Goal: Task Accomplishment & Management: Use online tool/utility

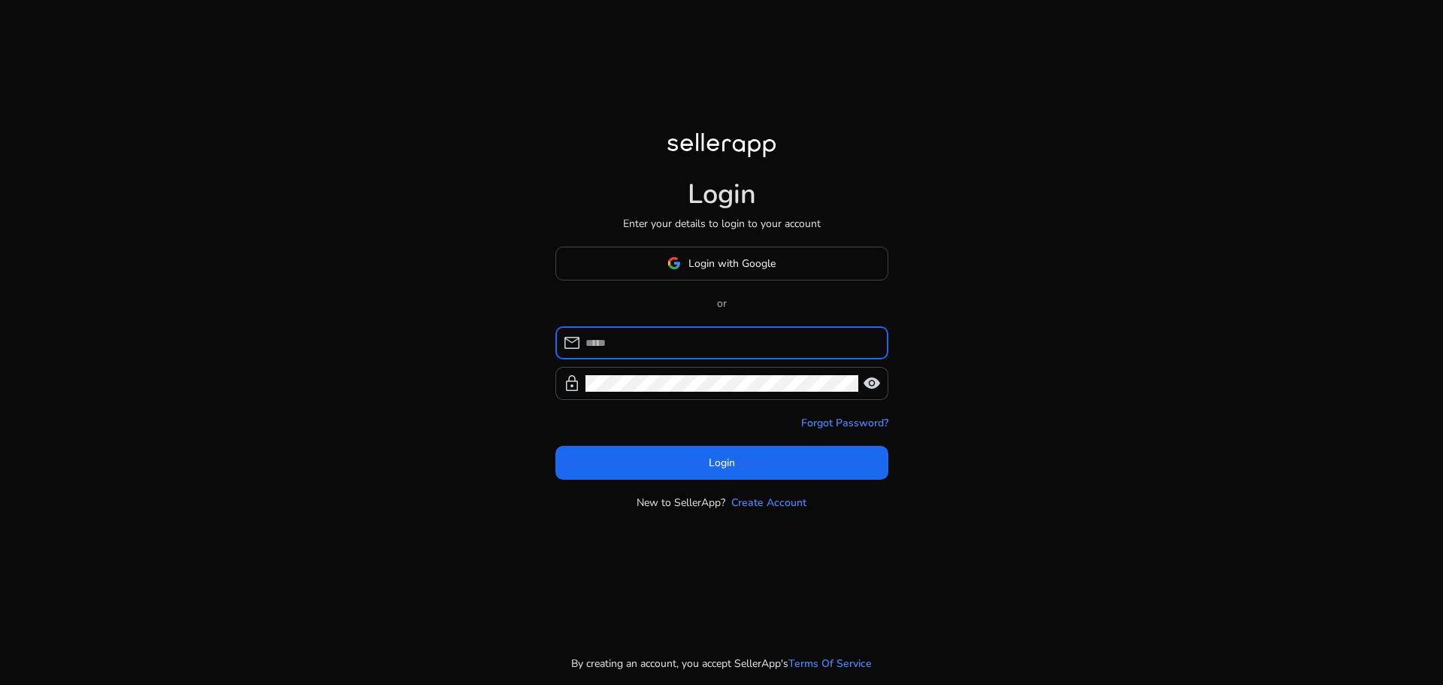
click at [676, 340] on input at bounding box center [730, 342] width 291 height 17
click at [610, 344] on input at bounding box center [730, 342] width 291 height 17
click at [597, 345] on input at bounding box center [730, 342] width 291 height 17
type input "**********"
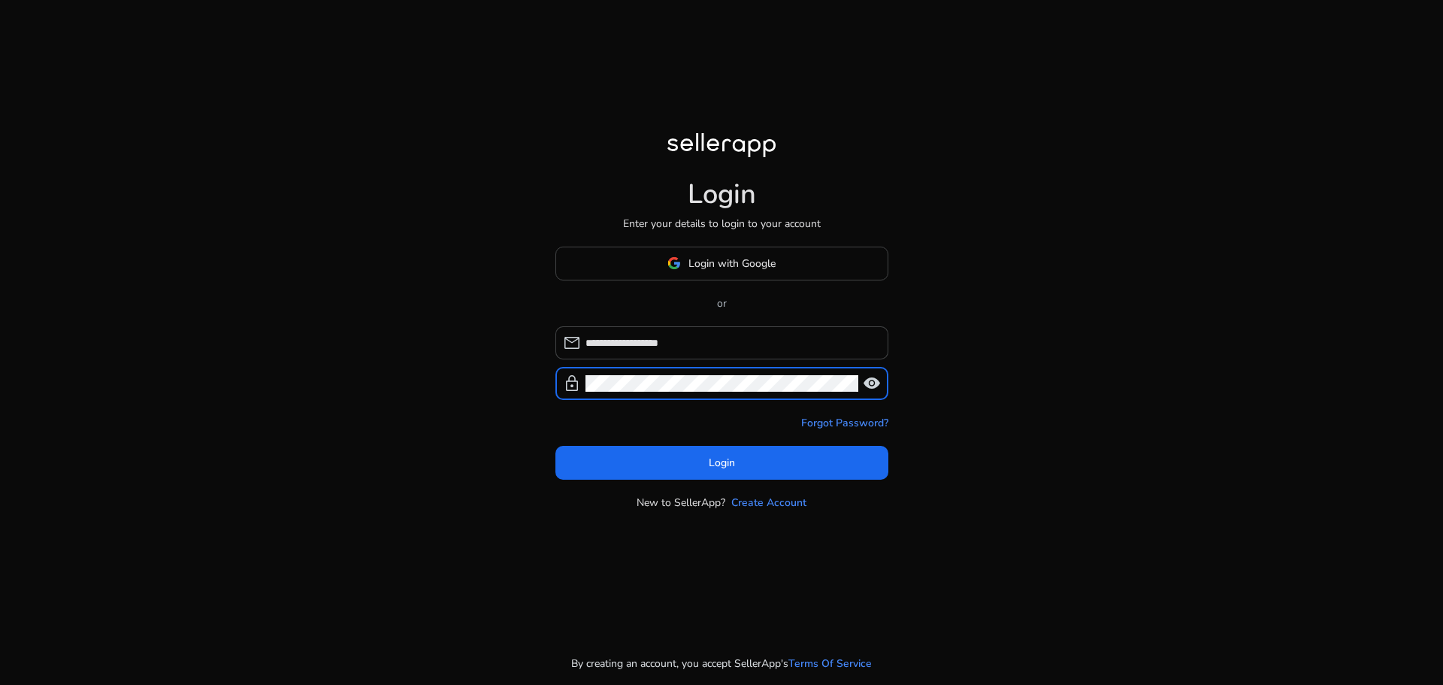
click button "Login" at bounding box center [721, 463] width 333 height 34
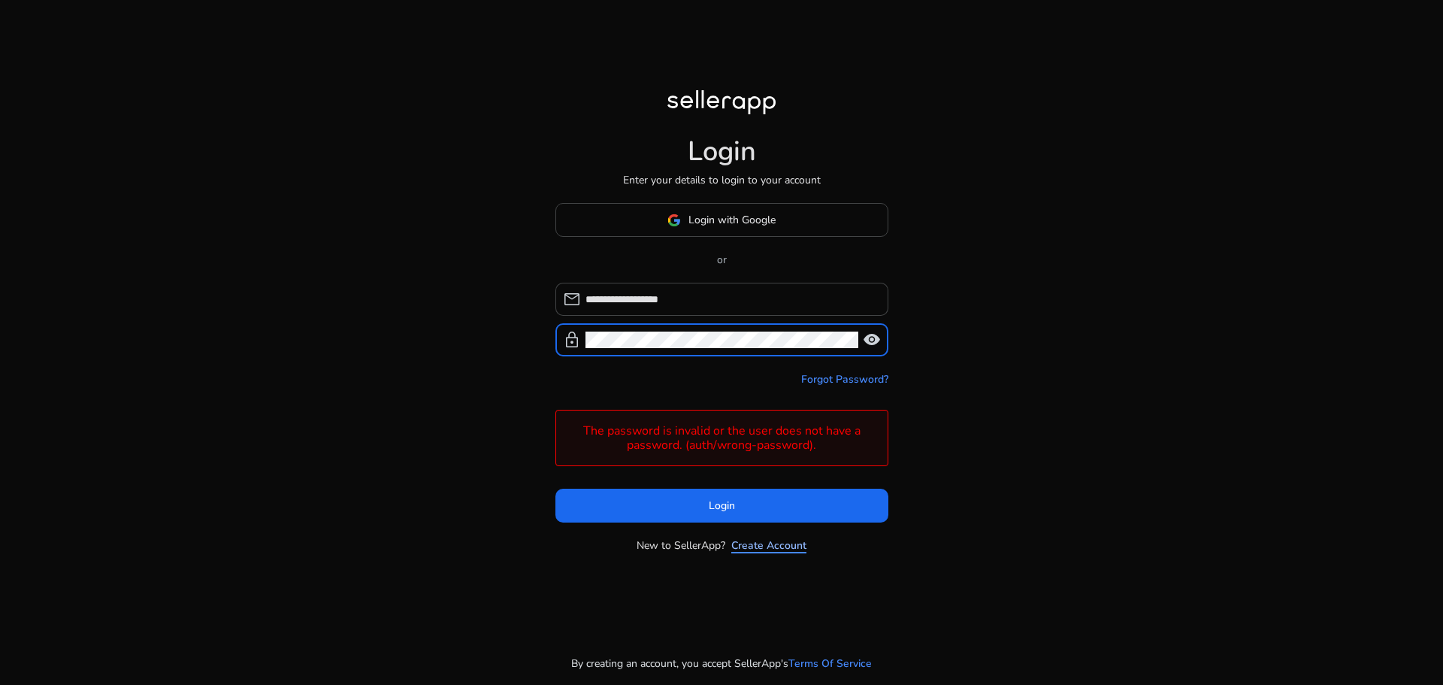
click at [749, 546] on link "Create Account" at bounding box center [768, 545] width 75 height 16
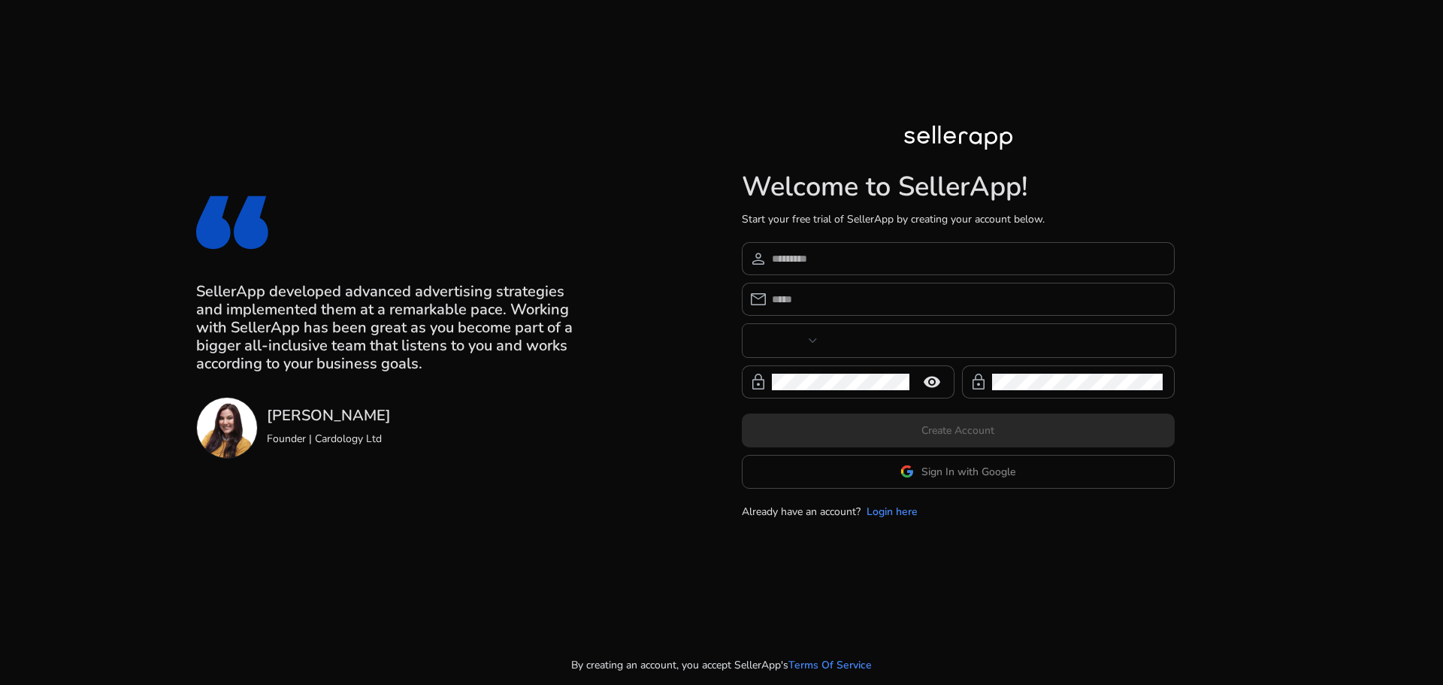
type input "**"
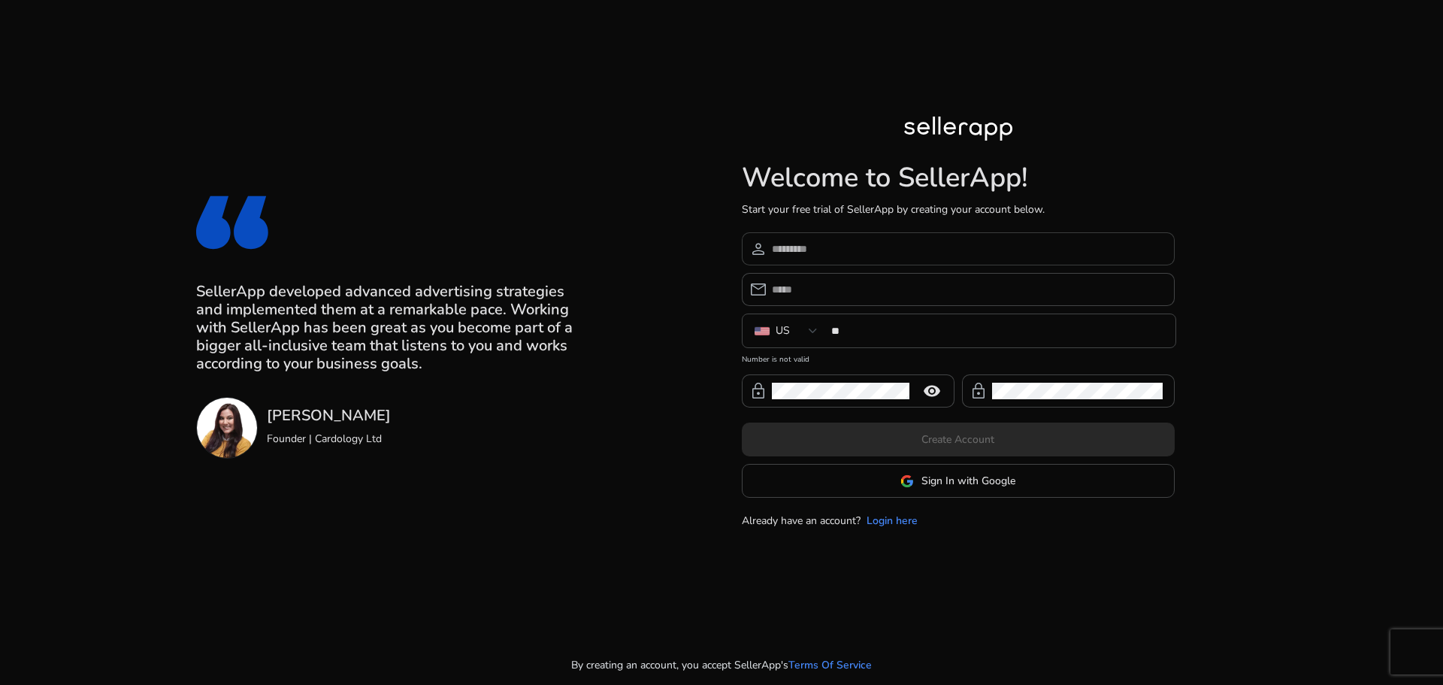
click at [827, 250] on input at bounding box center [967, 248] width 391 height 17
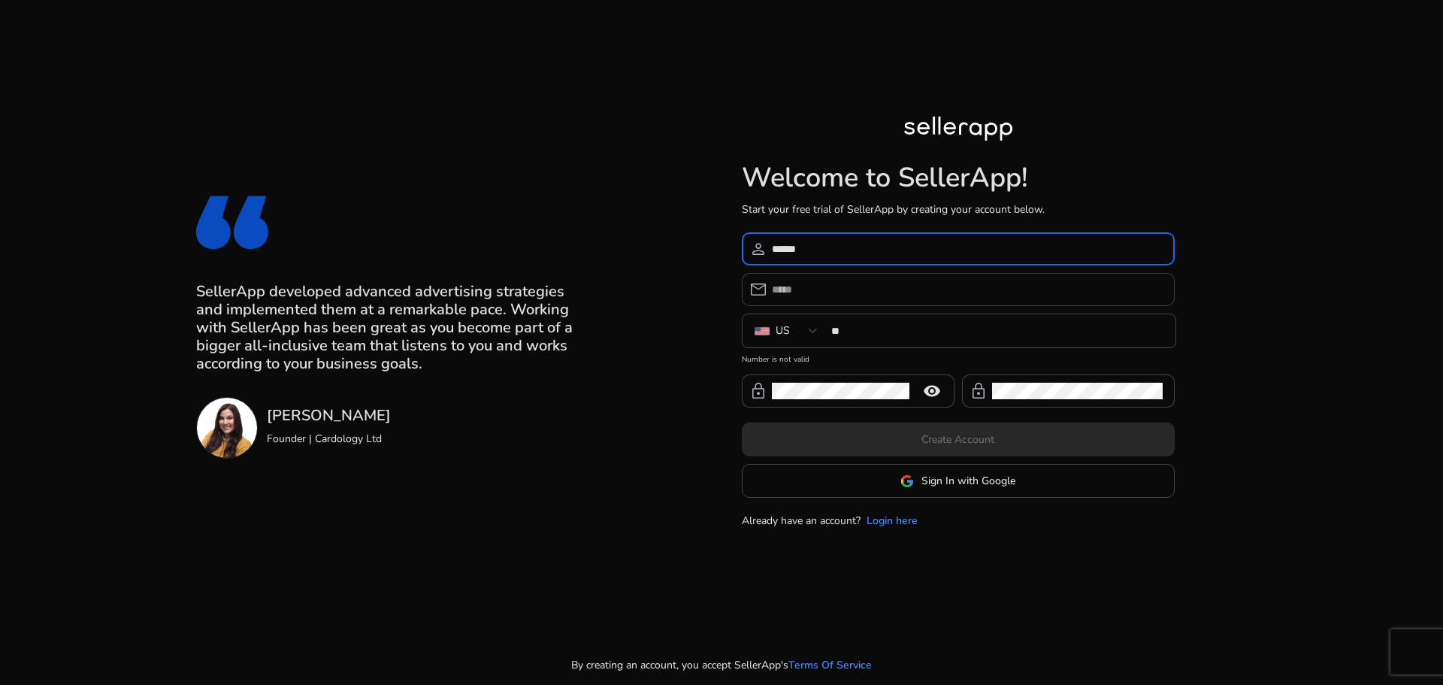
type input "******"
click at [809, 295] on input "email" at bounding box center [967, 289] width 391 height 17
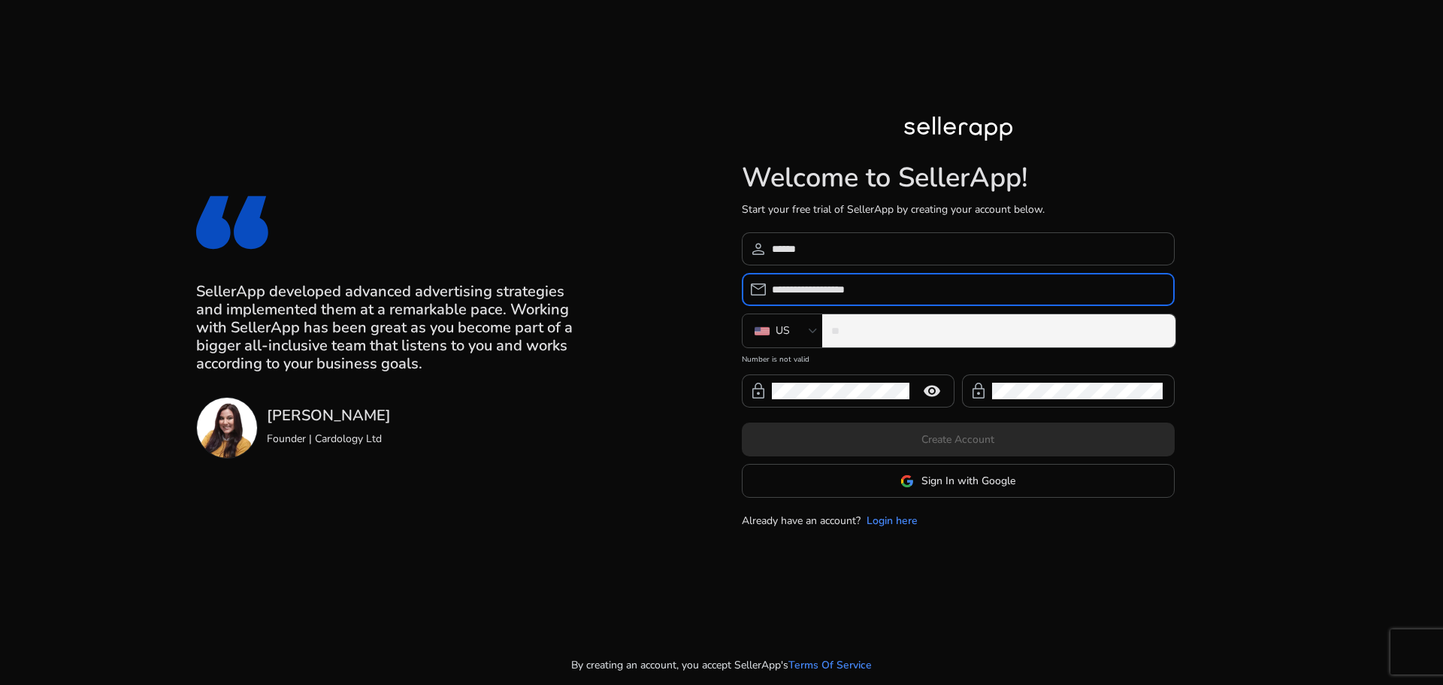
type input "**********"
click at [898, 314] on div "**" at bounding box center [997, 330] width 332 height 33
click at [892, 328] on input "**" at bounding box center [997, 330] width 332 height 17
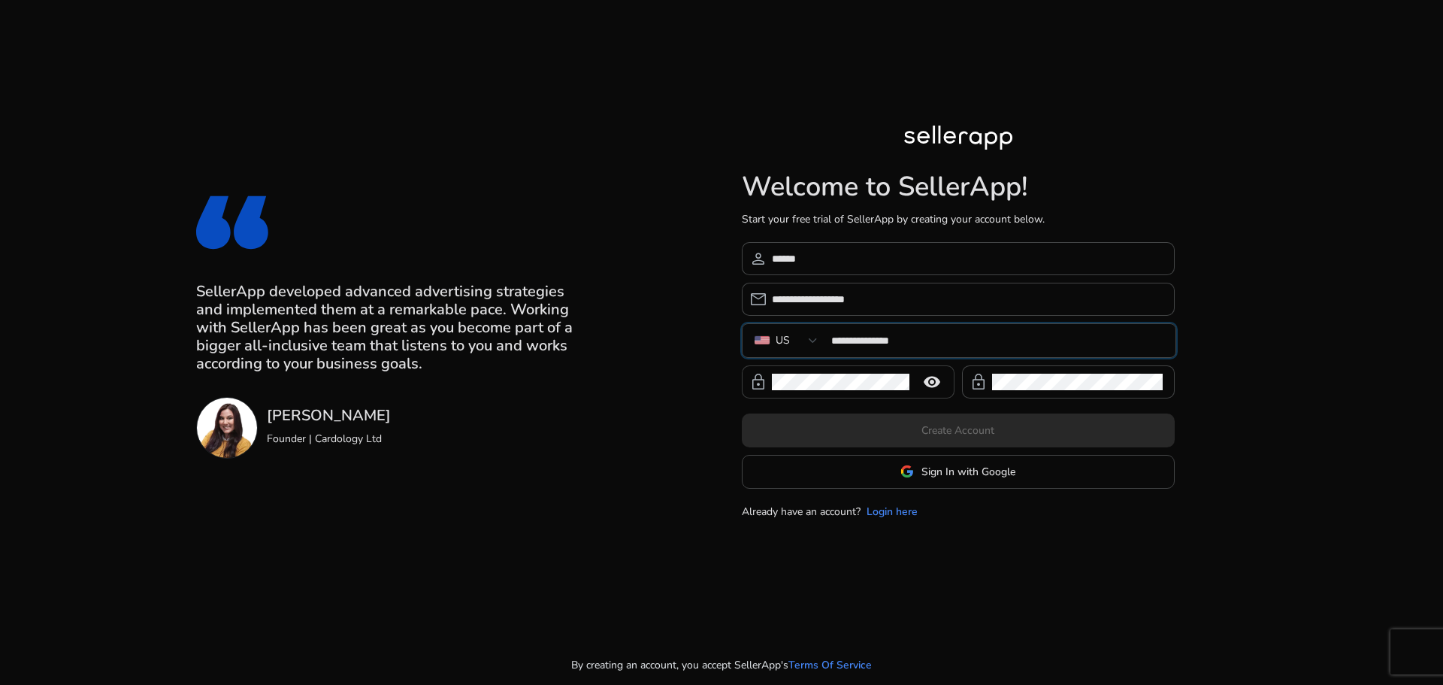
type input "**********"
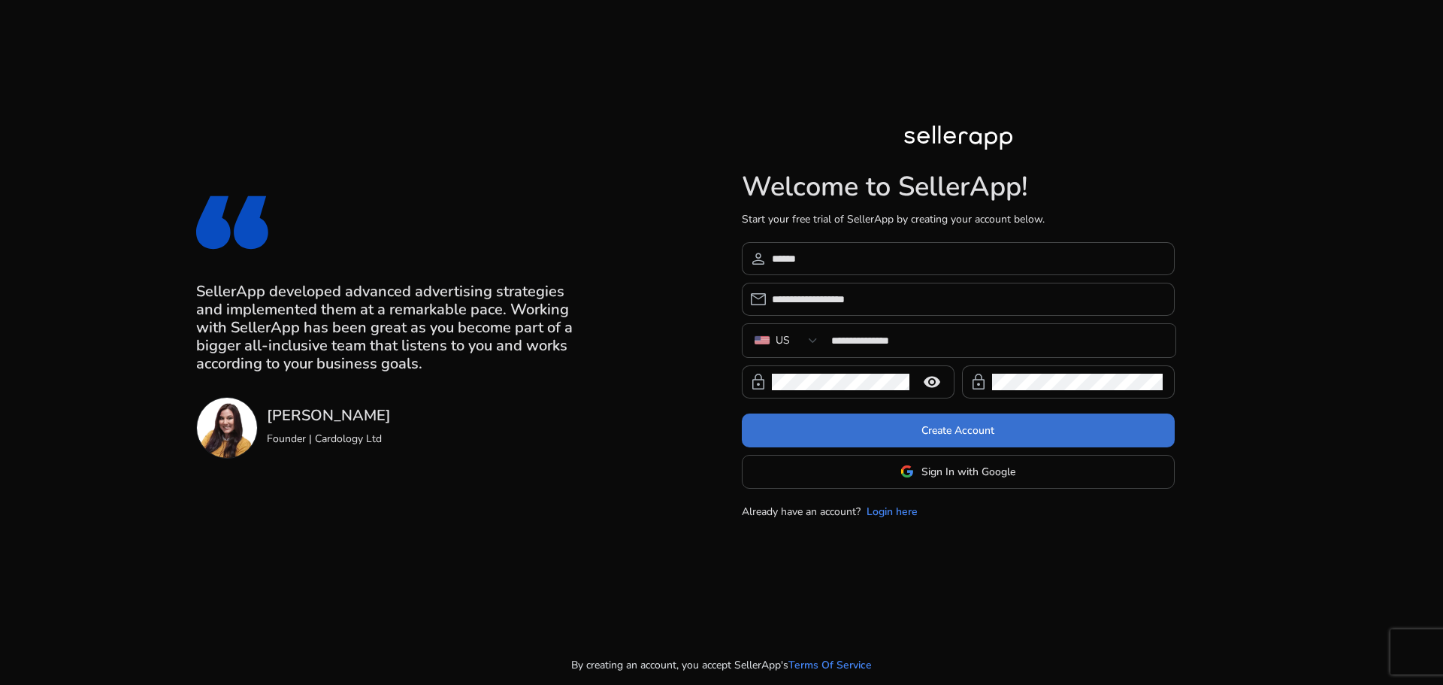
click at [954, 433] on span "Create Account" at bounding box center [957, 430] width 73 height 16
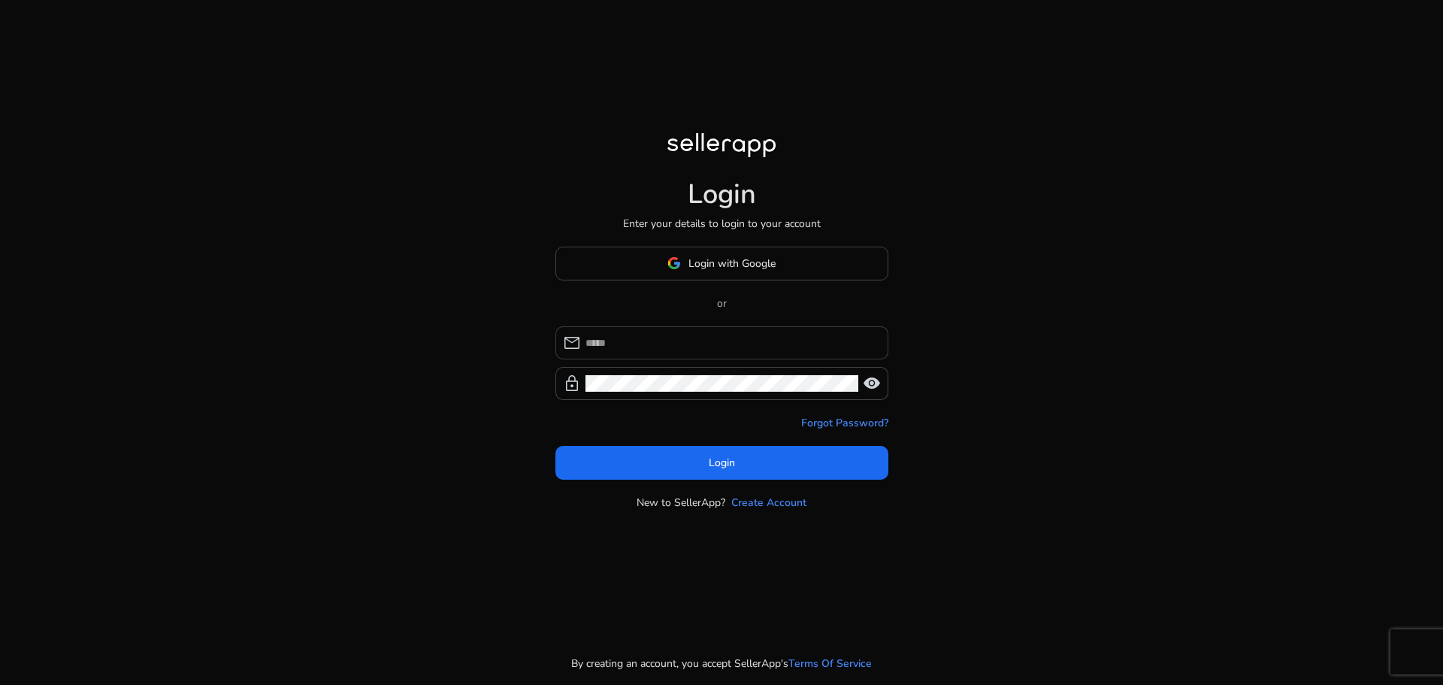
click at [682, 342] on input at bounding box center [730, 342] width 291 height 17
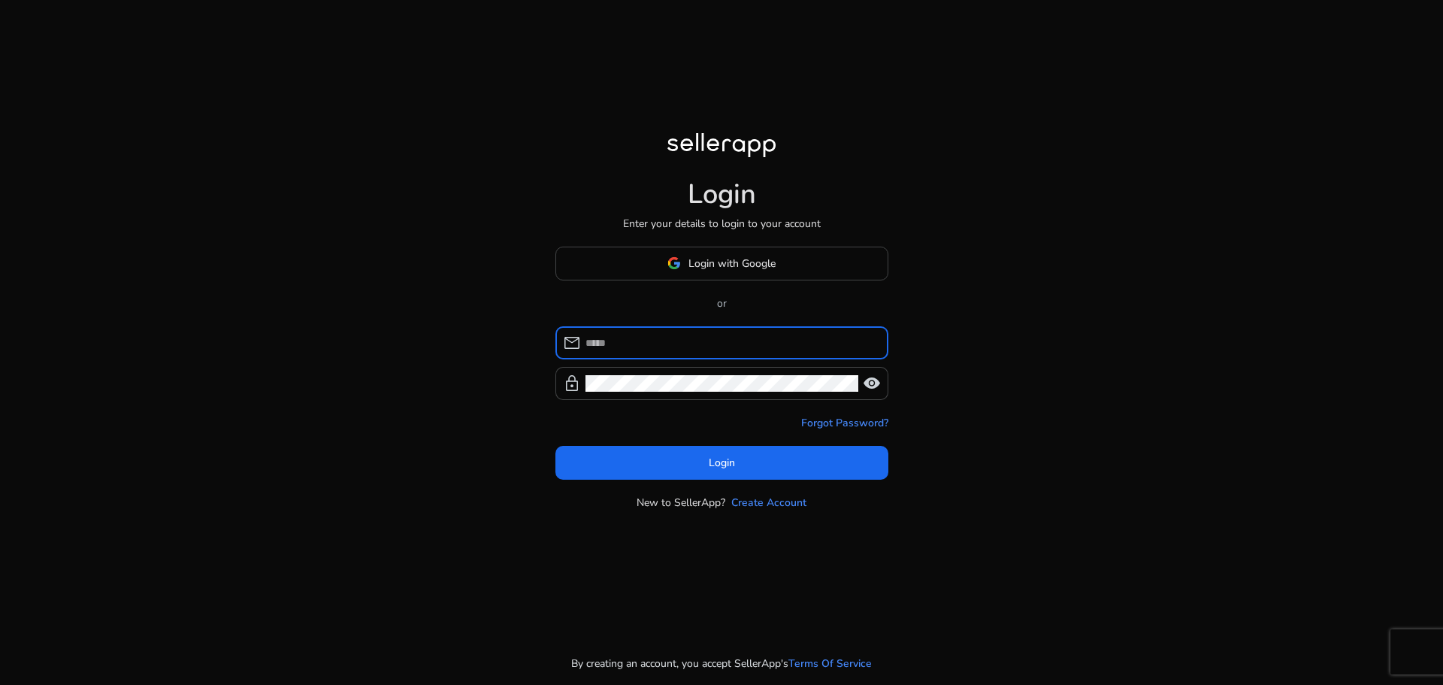
type input "**********"
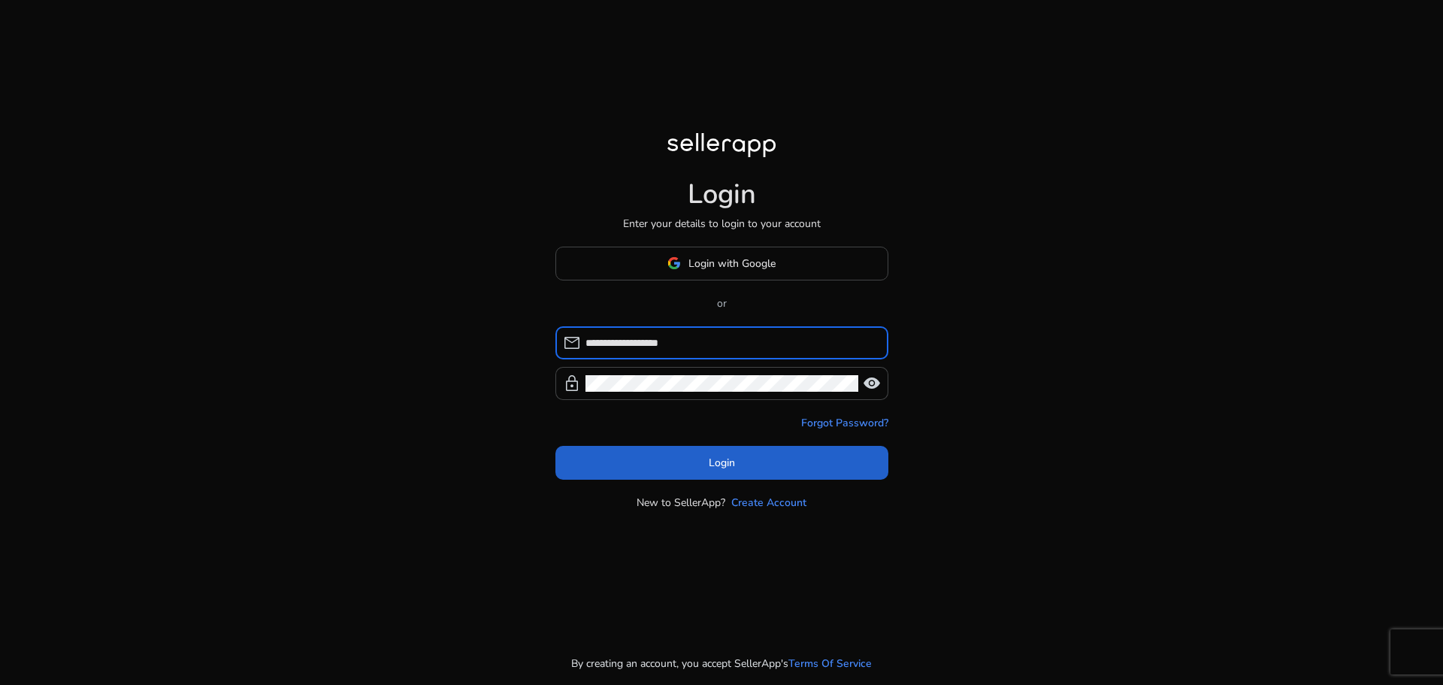
click at [720, 464] on span "Login" at bounding box center [722, 463] width 26 height 16
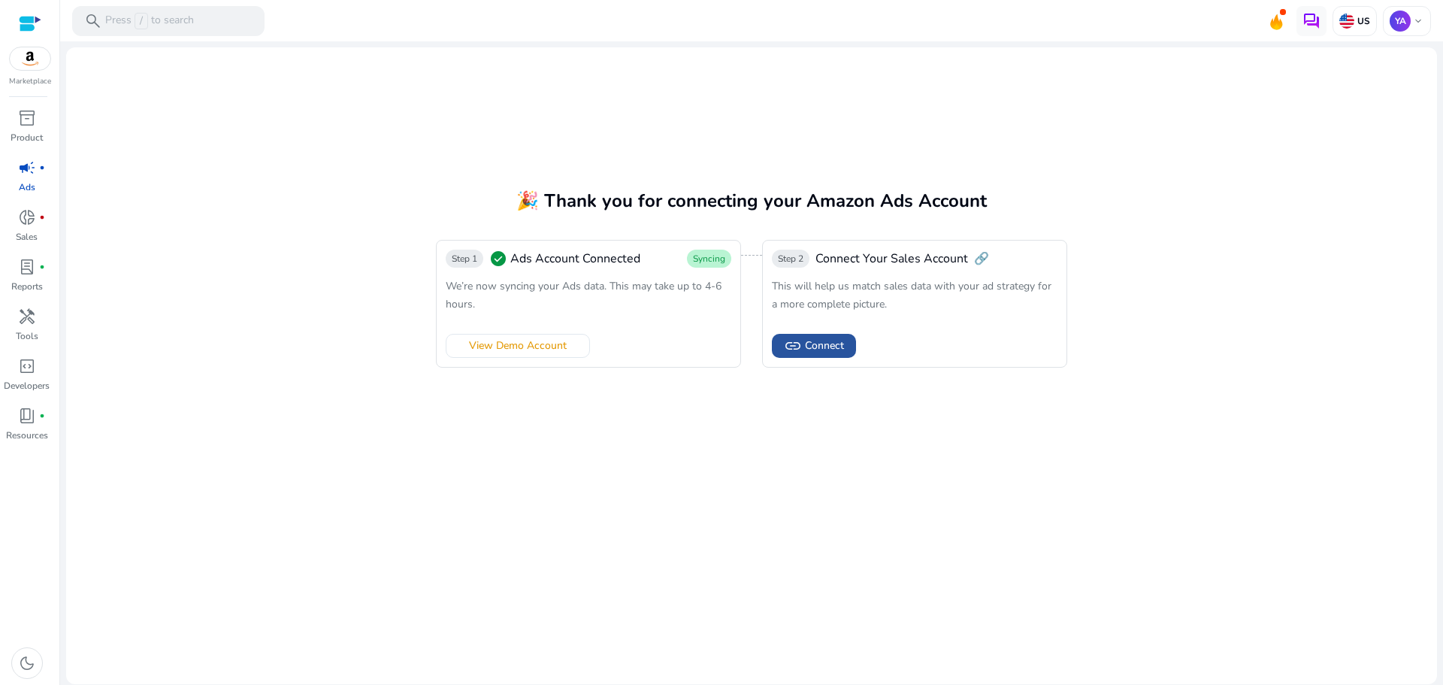
click at [843, 349] on span "Connect" at bounding box center [824, 345] width 39 height 16
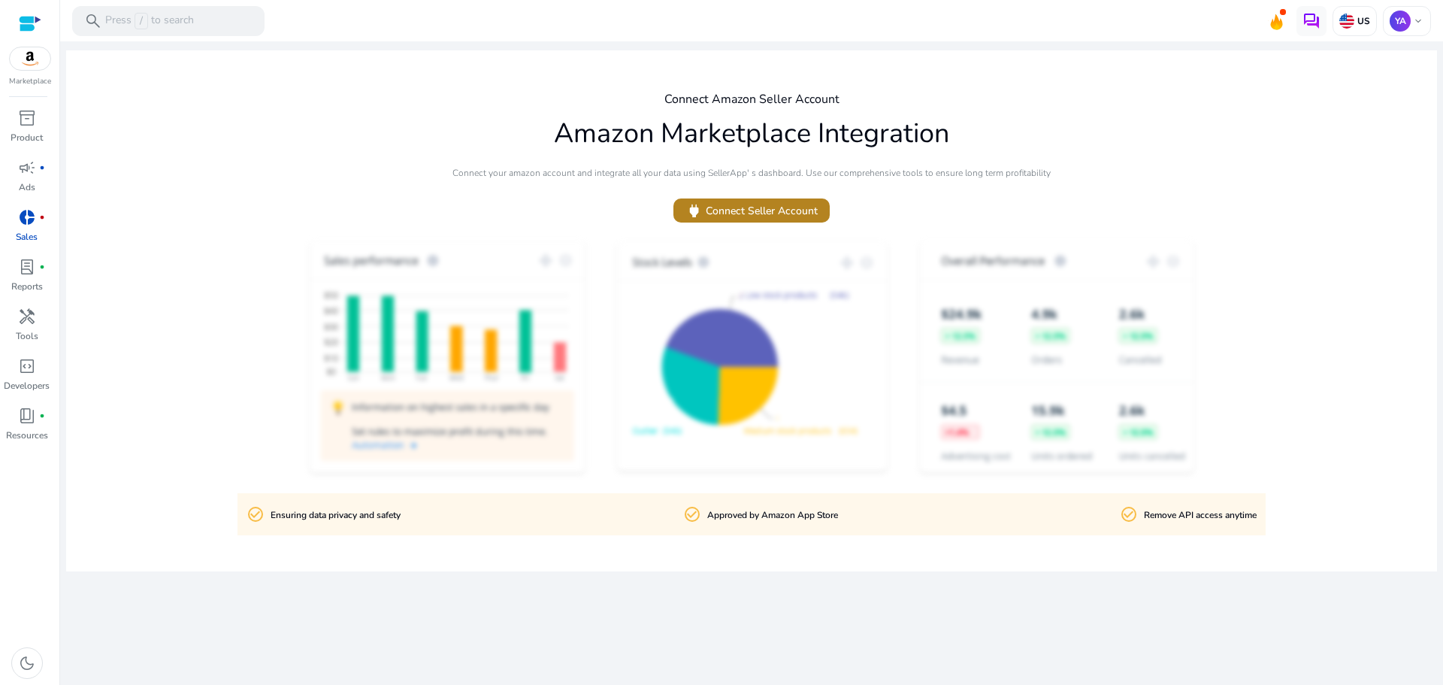
click at [767, 216] on span "power Connect Seller Account" at bounding box center [751, 210] width 132 height 17
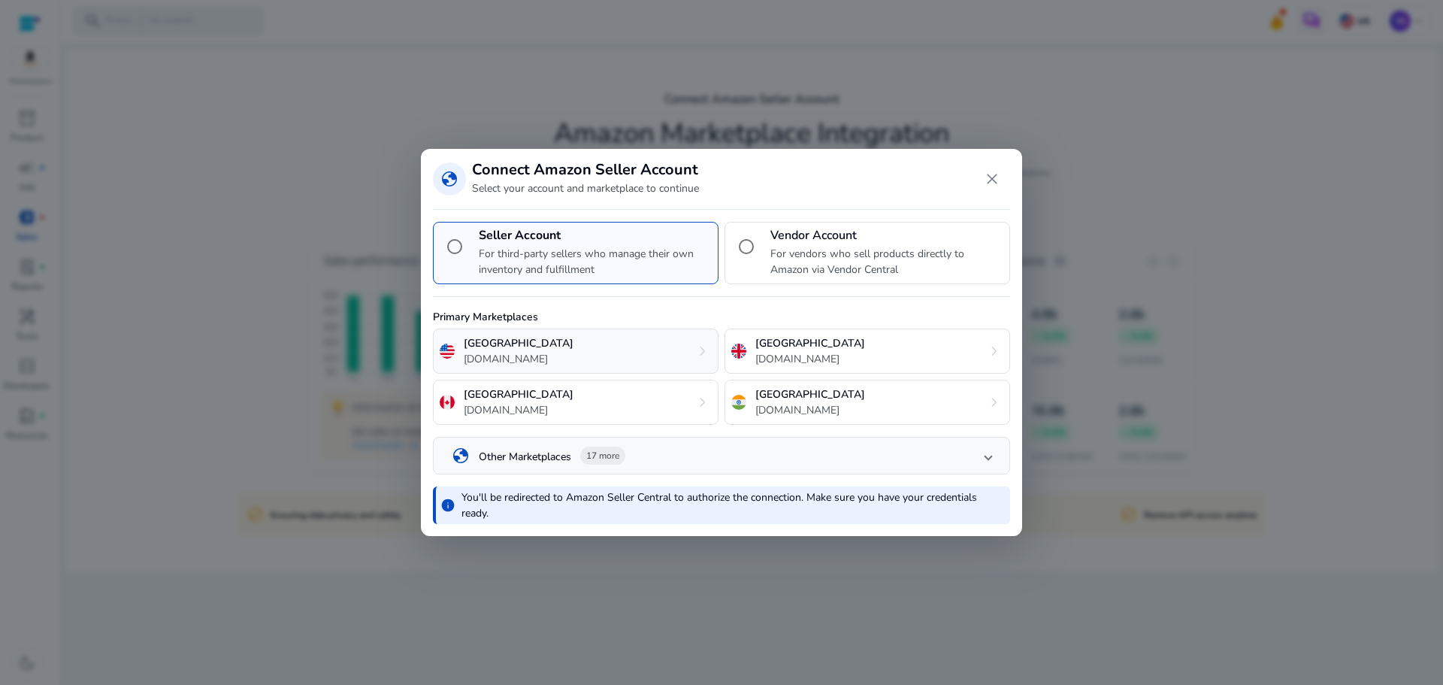
click at [634, 354] on div "United States amazon.com chevron_right" at bounding box center [576, 350] width 286 height 45
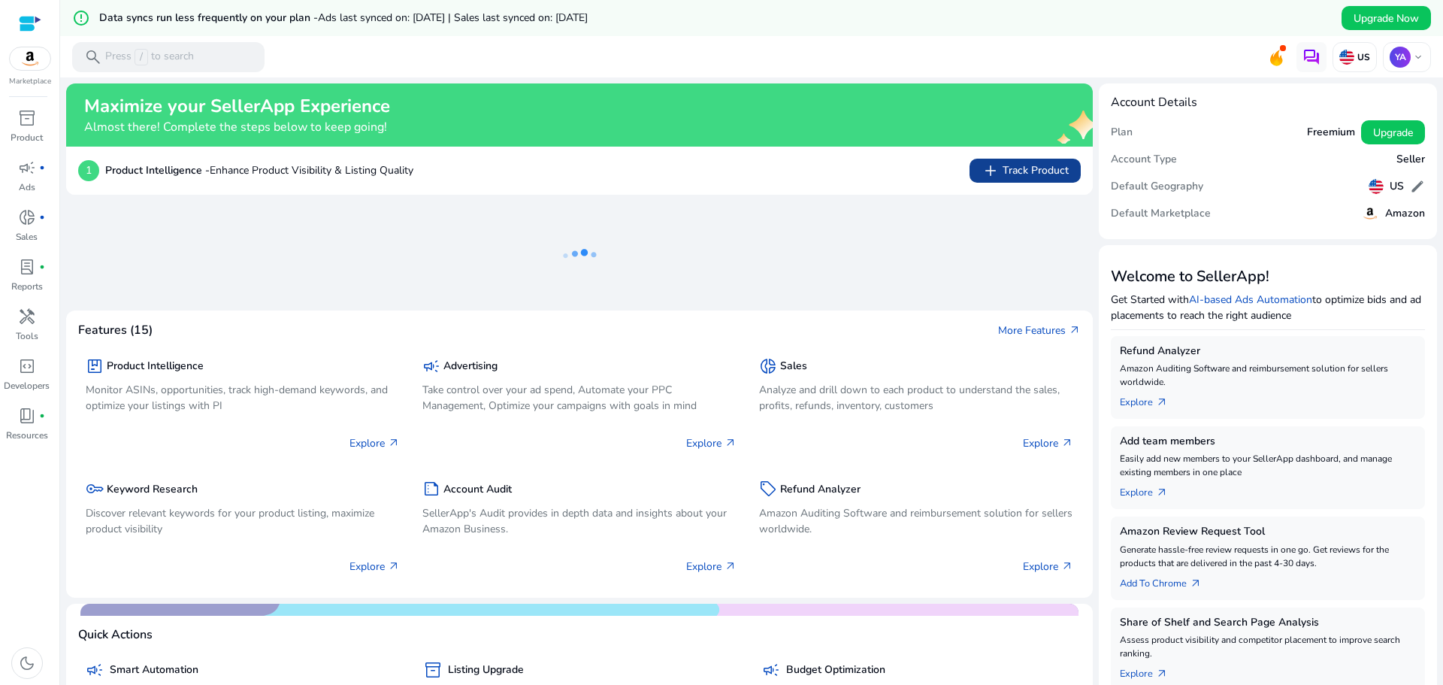
click at [1006, 170] on span "add Track Product" at bounding box center [1025, 171] width 87 height 18
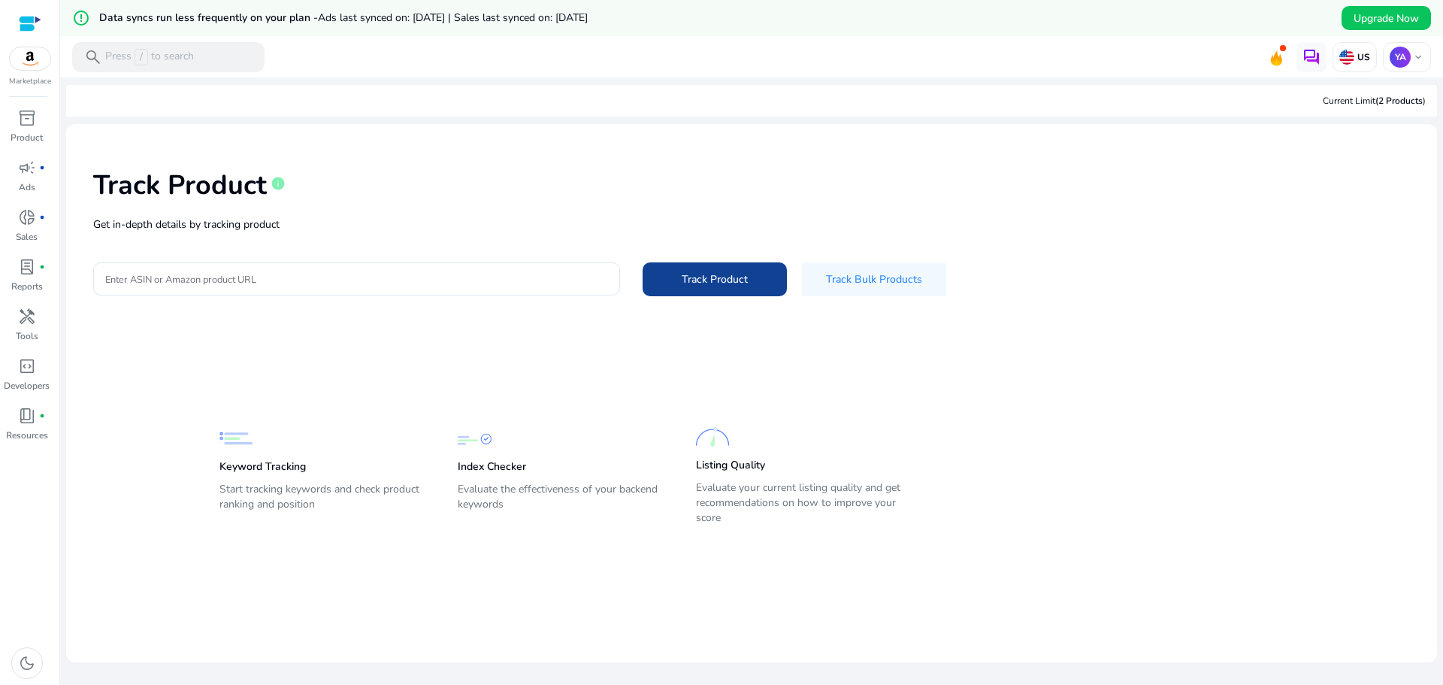
click at [736, 284] on span "Track Product" at bounding box center [715, 279] width 66 height 16
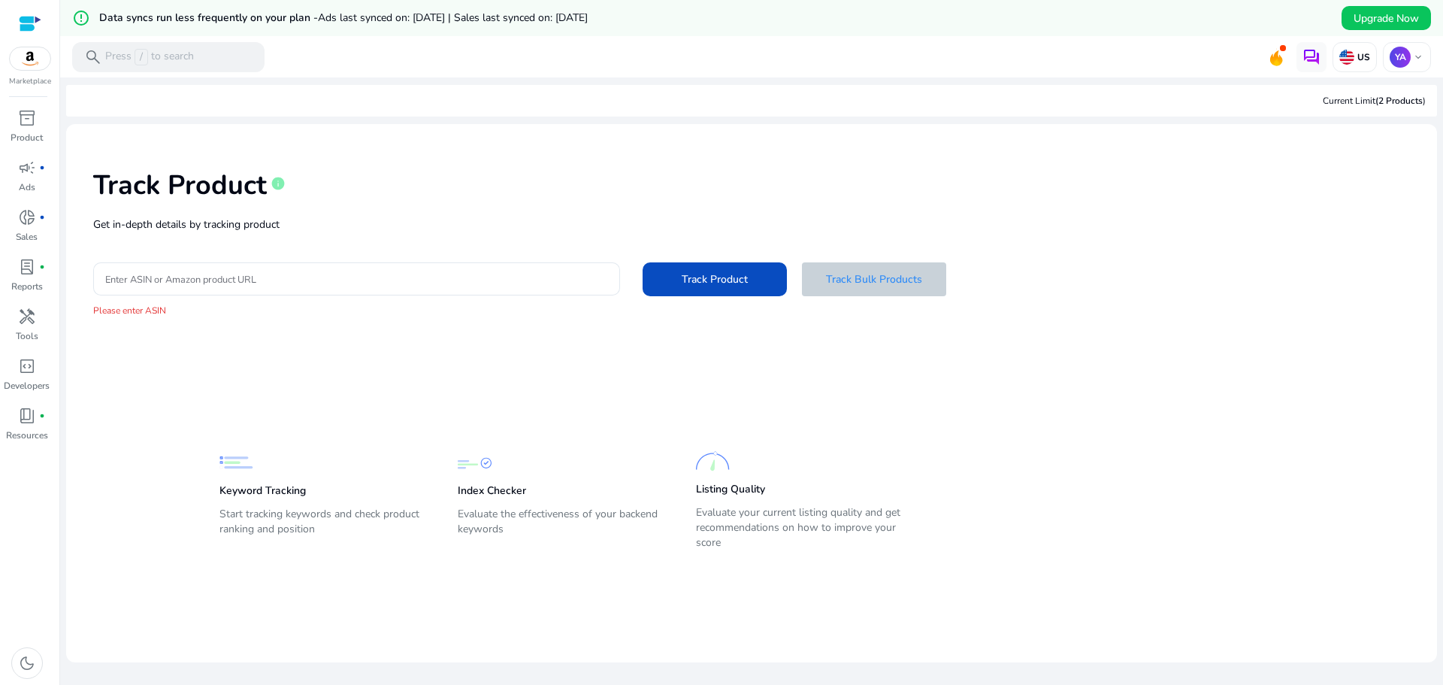
click at [866, 282] on span "Track Bulk Products" at bounding box center [874, 279] width 96 height 16
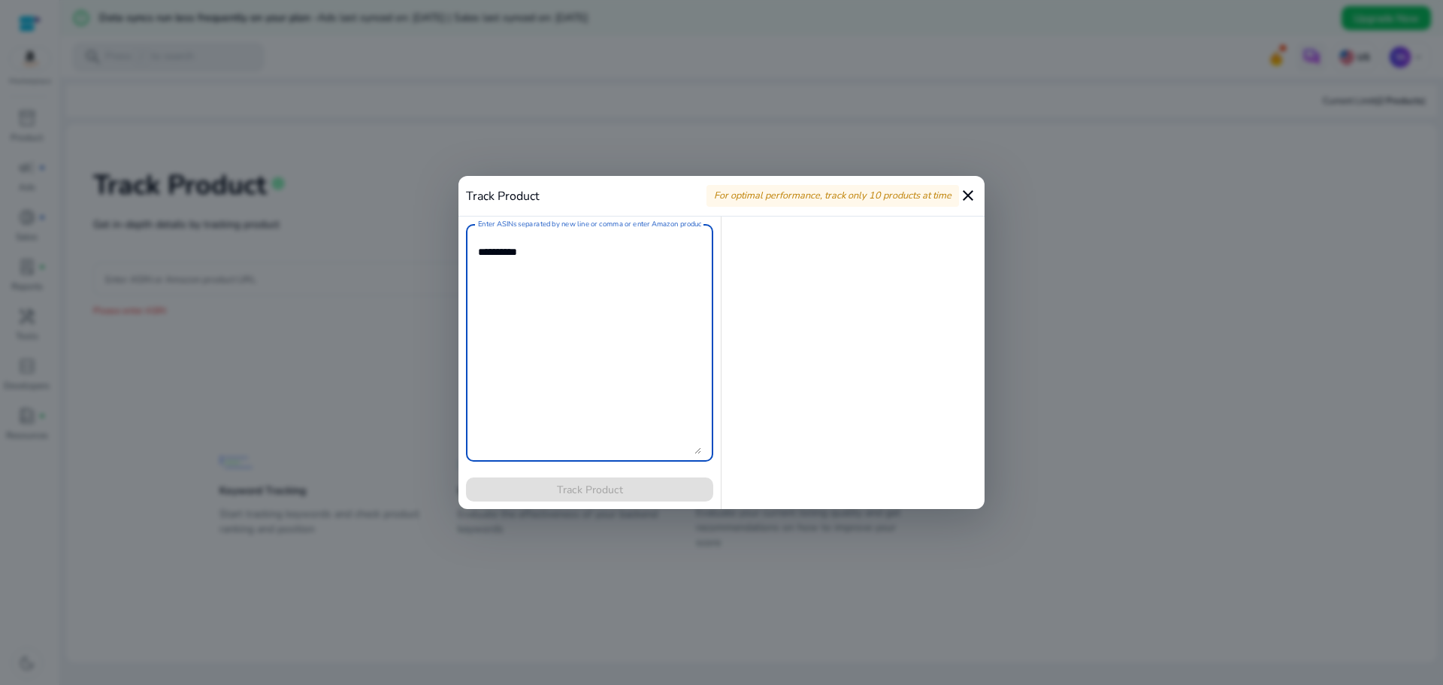
click at [964, 192] on mat-icon "close" at bounding box center [968, 195] width 18 height 18
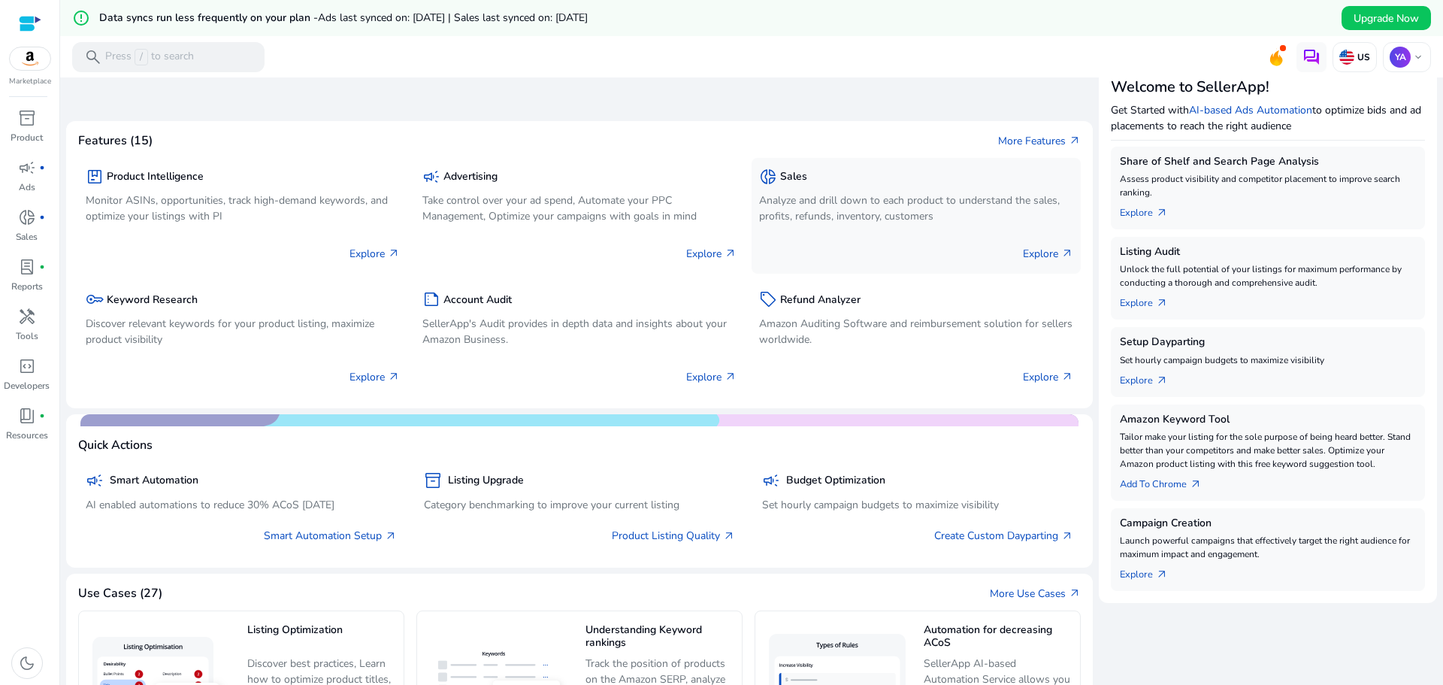
scroll to position [150, 0]
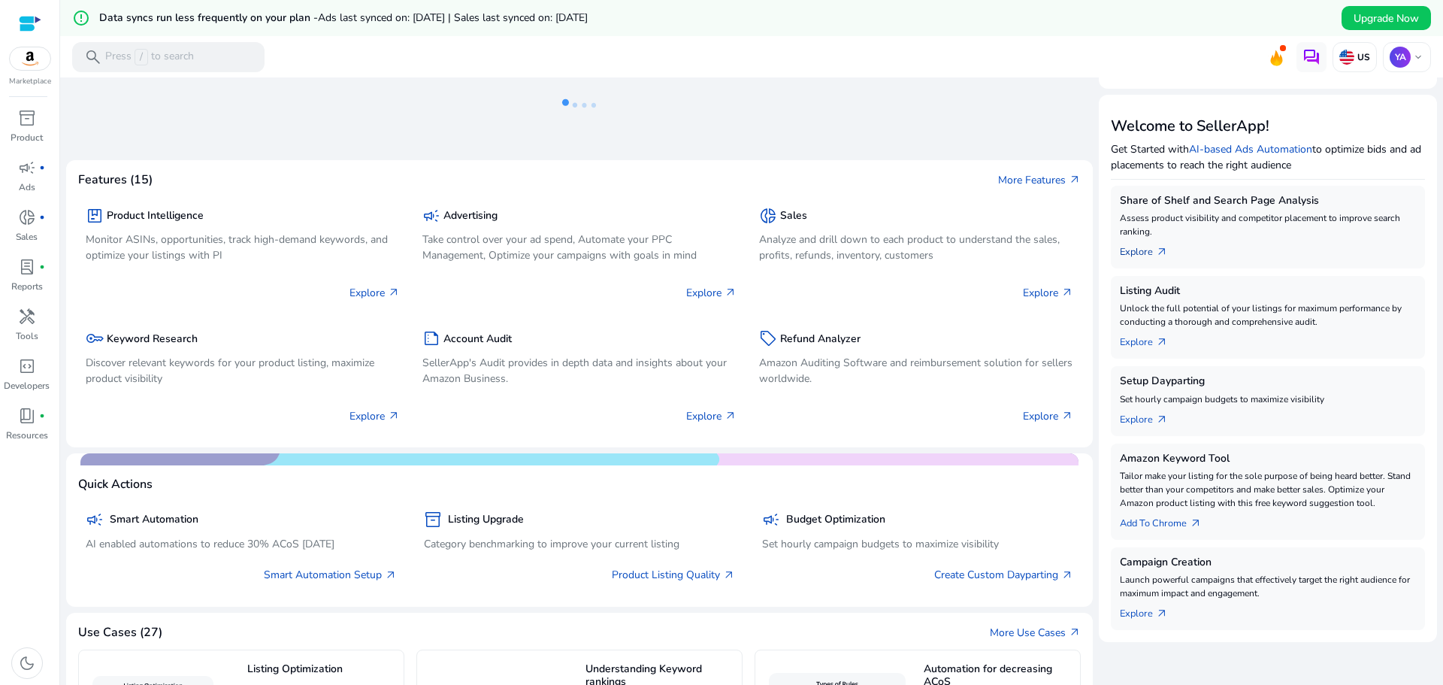
click at [1132, 254] on link "Explore arrow_outward" at bounding box center [1150, 248] width 60 height 21
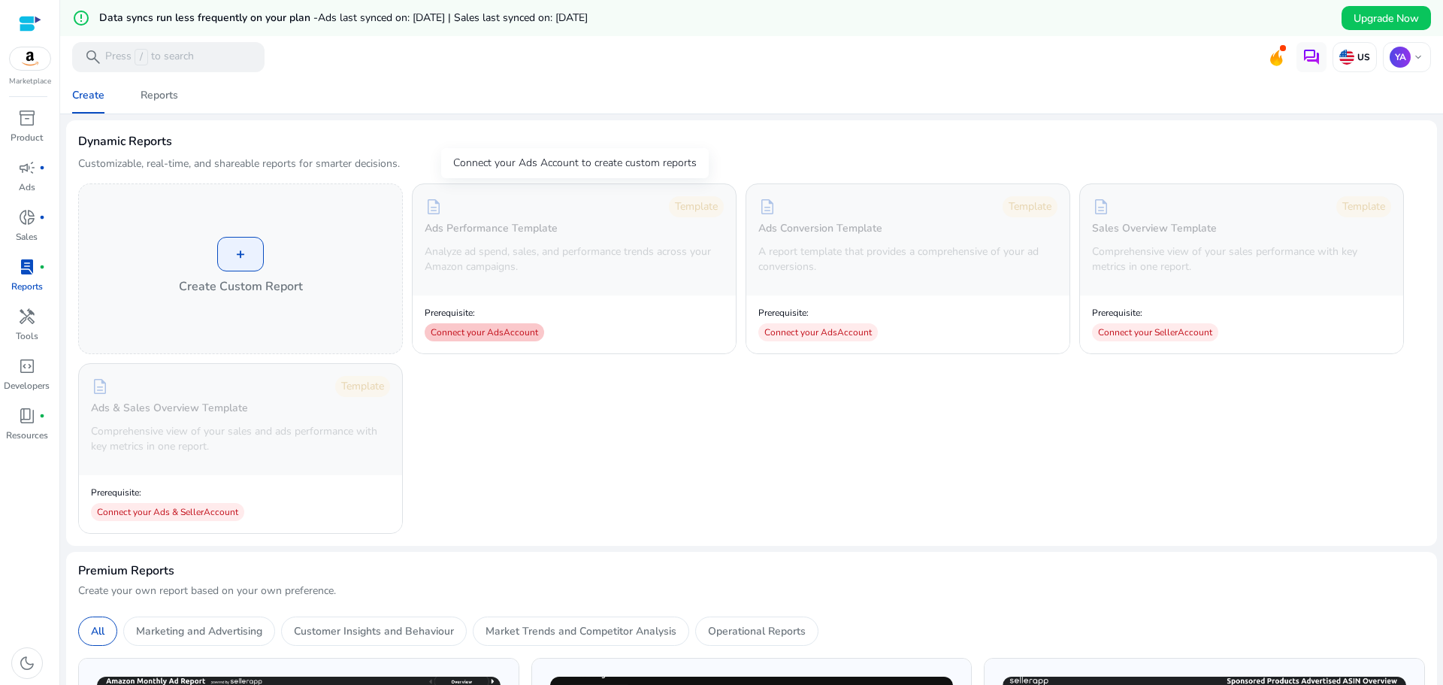
click at [513, 337] on div "Connect your Ads Account" at bounding box center [484, 332] width 119 height 18
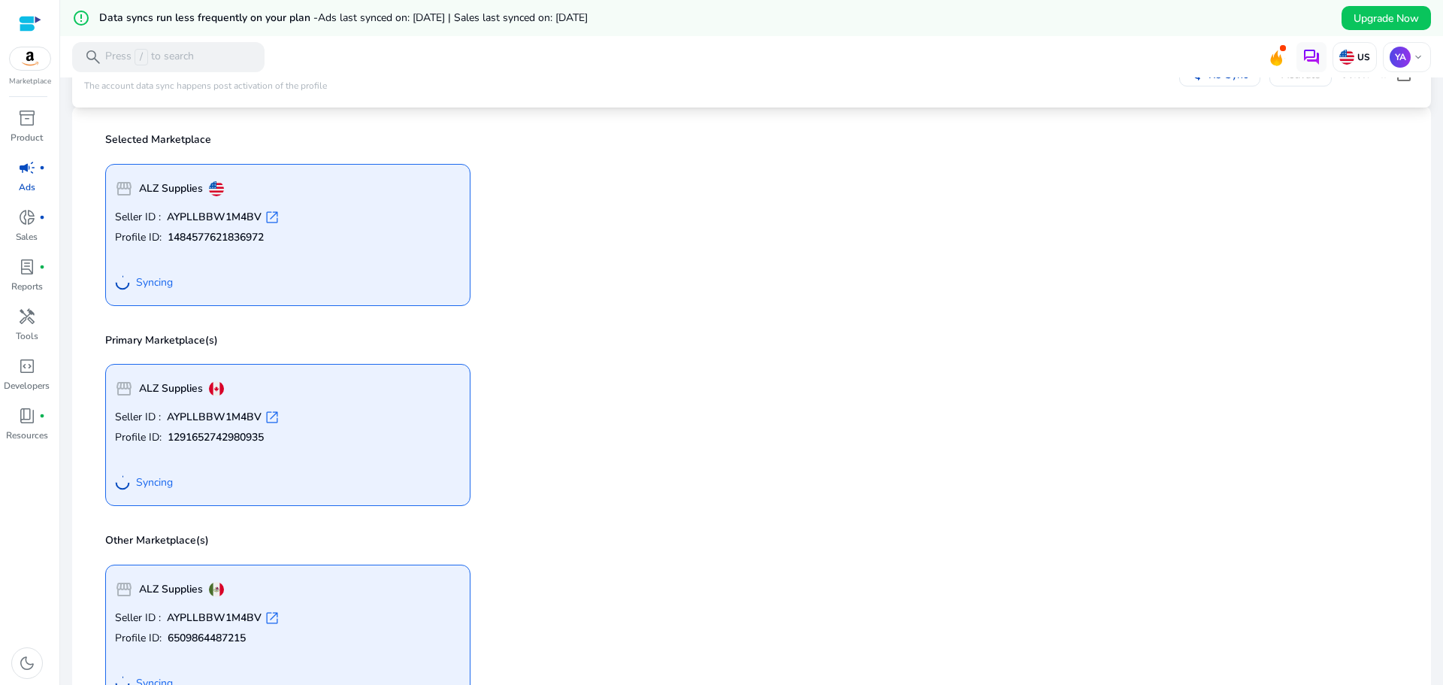
scroll to position [36, 0]
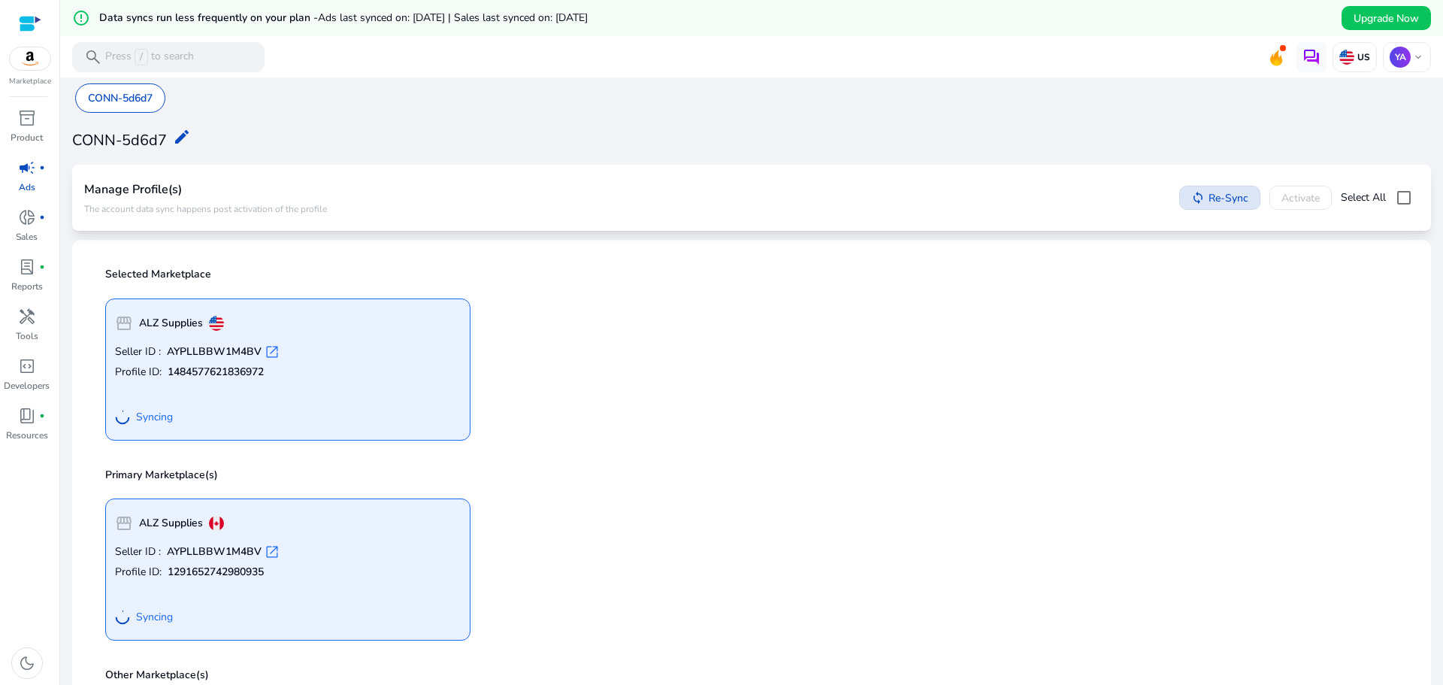
click at [1208, 197] on span "Re-Sync" at bounding box center [1228, 198] width 40 height 16
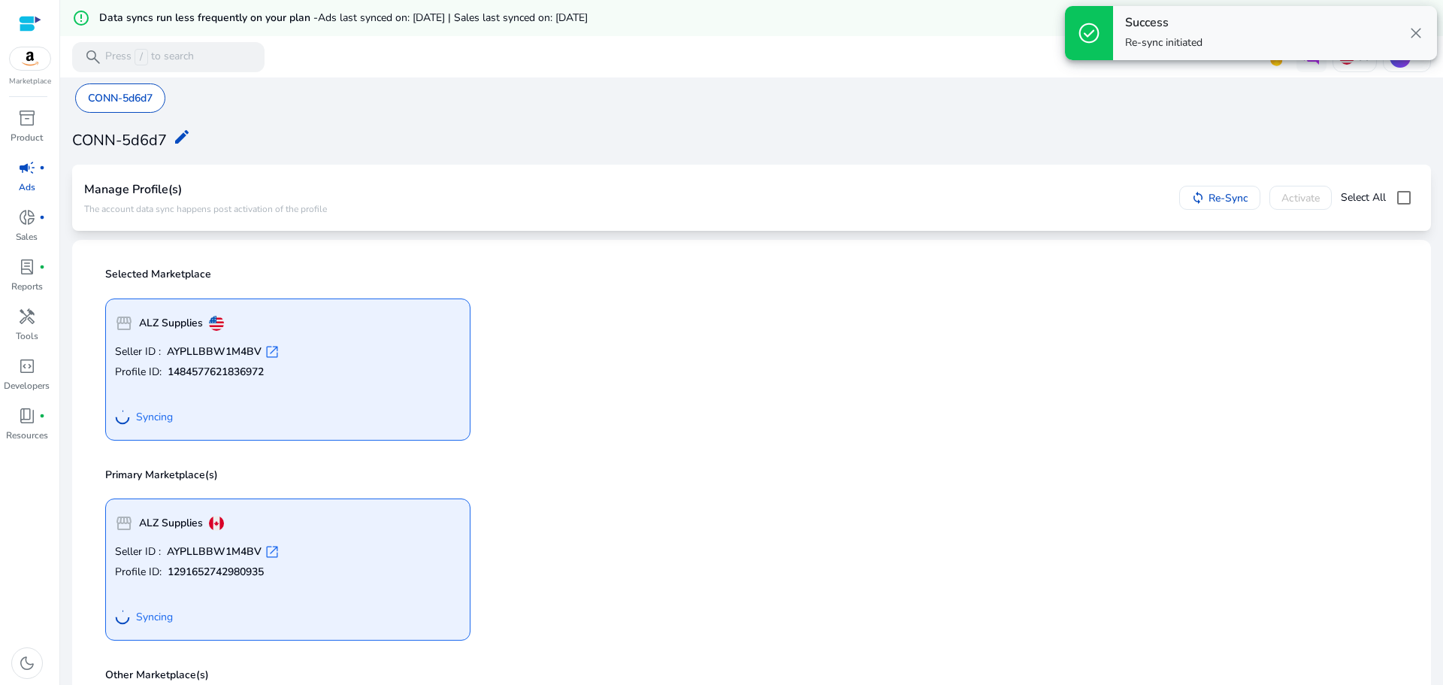
click at [1002, 385] on div "storefront ALZ Supplies Seller ID : AYPLLBBW1M4BV open_in_new Profile ID: 14845…" at bounding box center [751, 363] width 1311 height 154
click at [137, 419] on span "Syncing" at bounding box center [154, 417] width 37 height 15
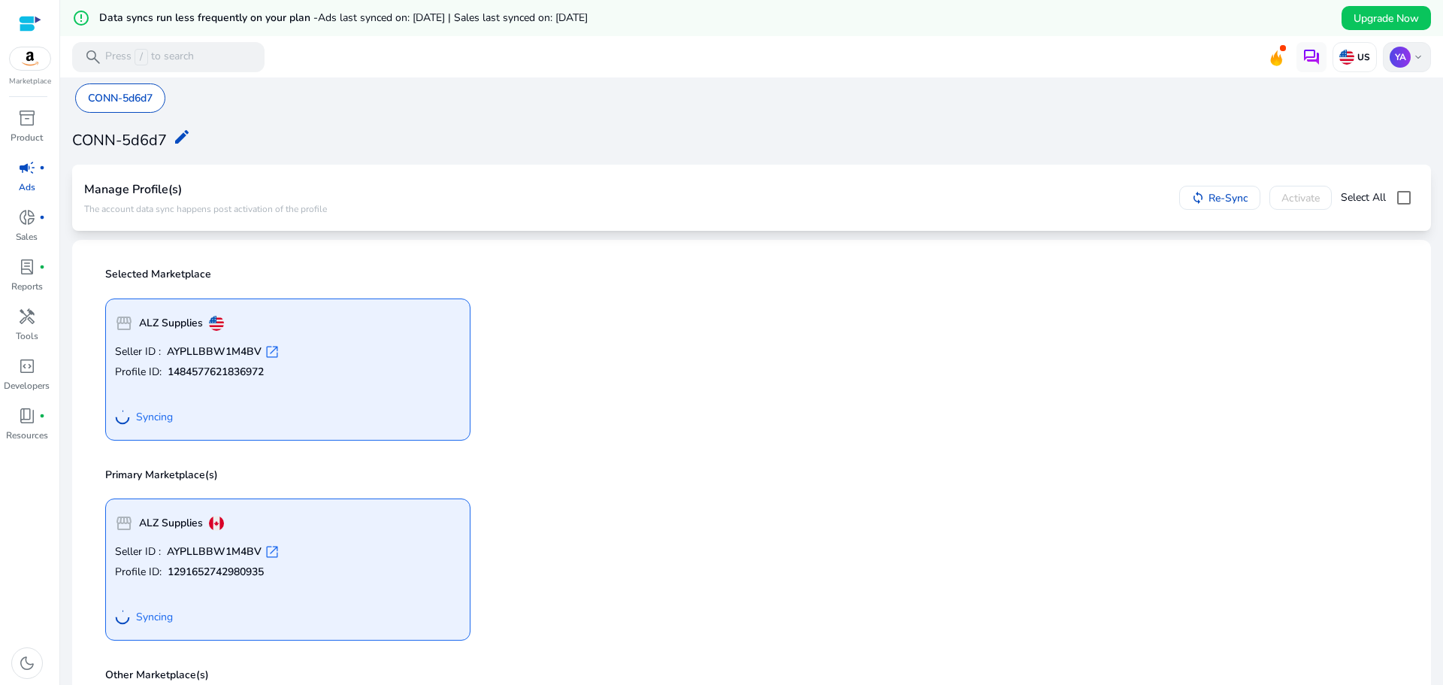
click at [1396, 59] on p "YA" at bounding box center [1400, 57] width 21 height 21
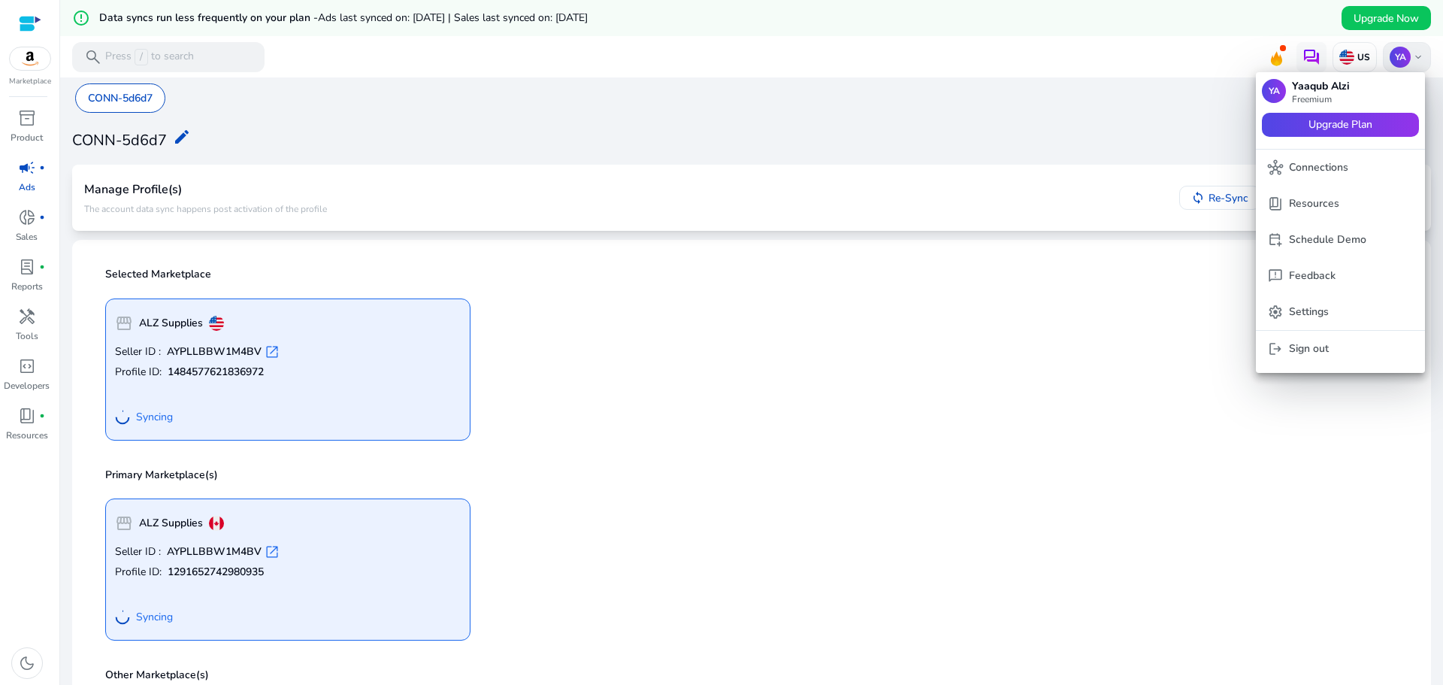
click at [1396, 59] on div at bounding box center [721, 342] width 1443 height 685
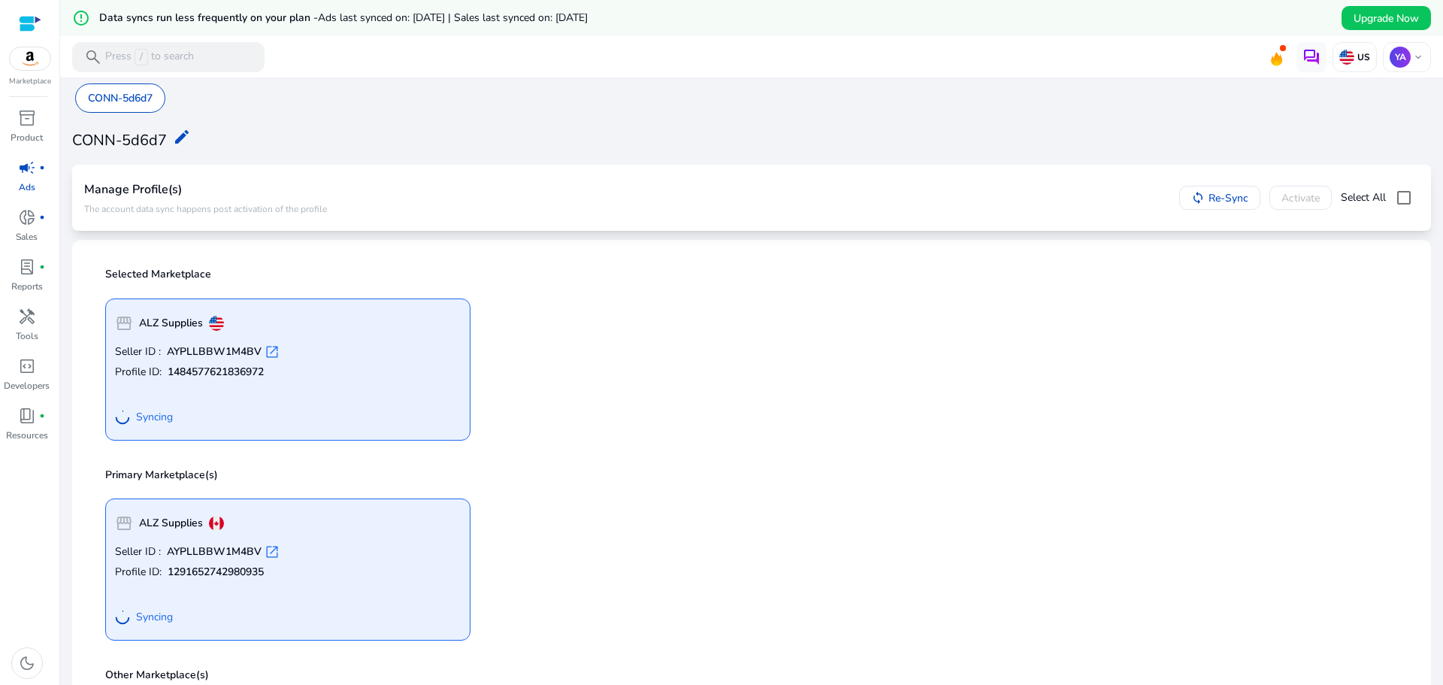
click at [33, 66] on img at bounding box center [30, 58] width 41 height 23
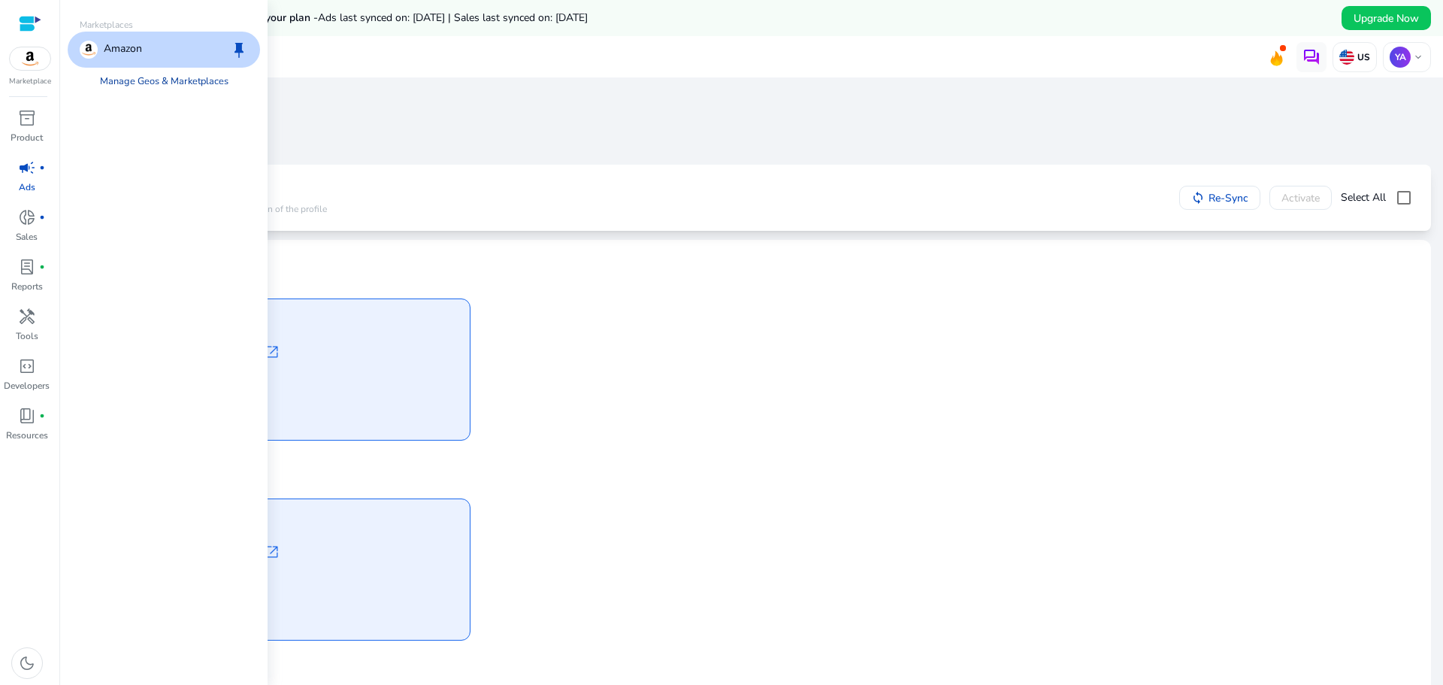
click at [171, 86] on link "Manage Geos & Marketplaces" at bounding box center [164, 81] width 153 height 27
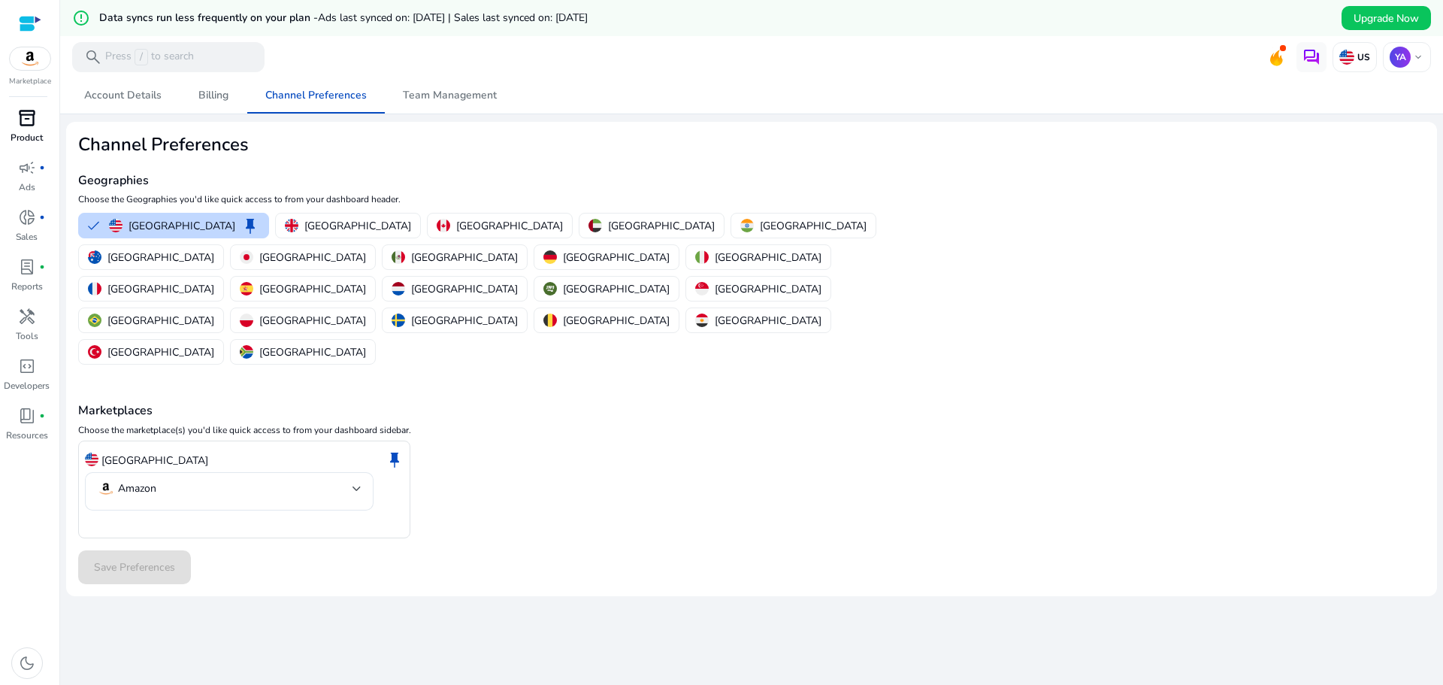
click at [37, 122] on div "inventory_2" at bounding box center [27, 118] width 42 height 24
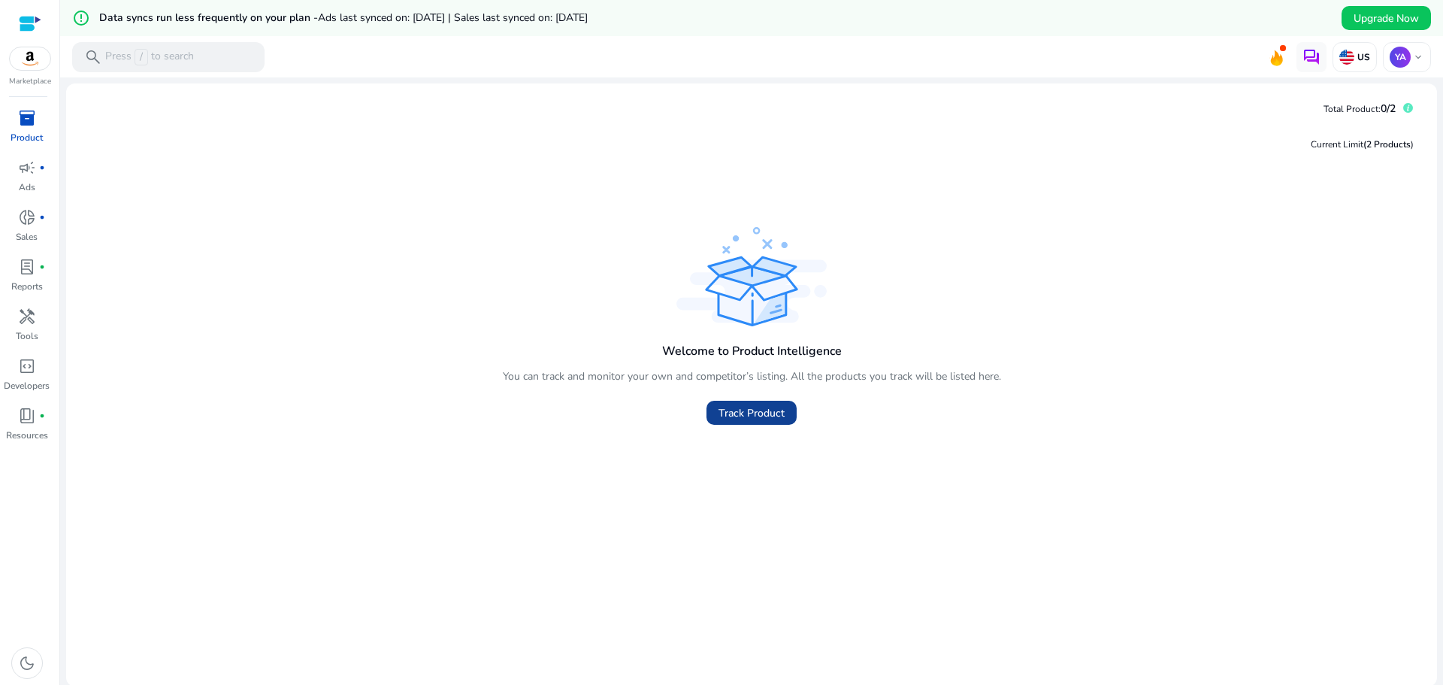
click at [753, 414] on span "Track Product" at bounding box center [751, 413] width 66 height 16
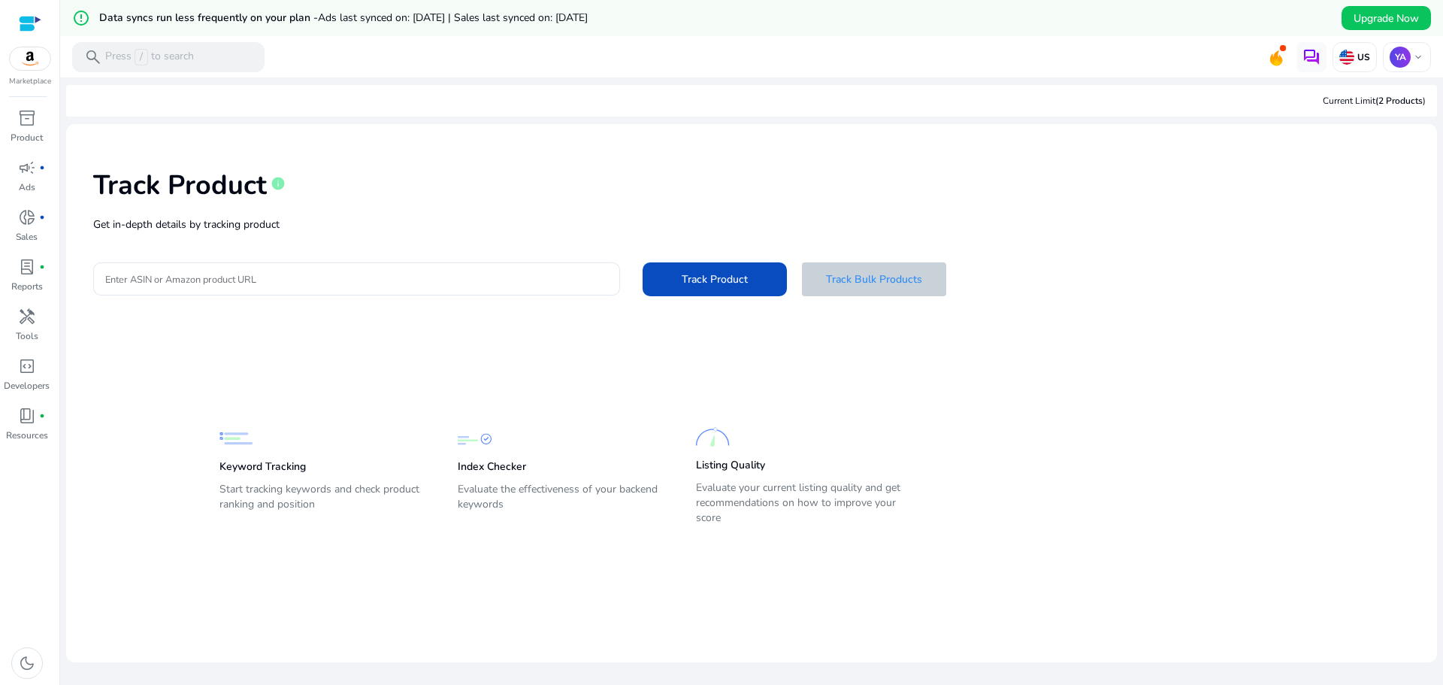
click at [867, 285] on span "Track Bulk Products" at bounding box center [874, 279] width 96 height 16
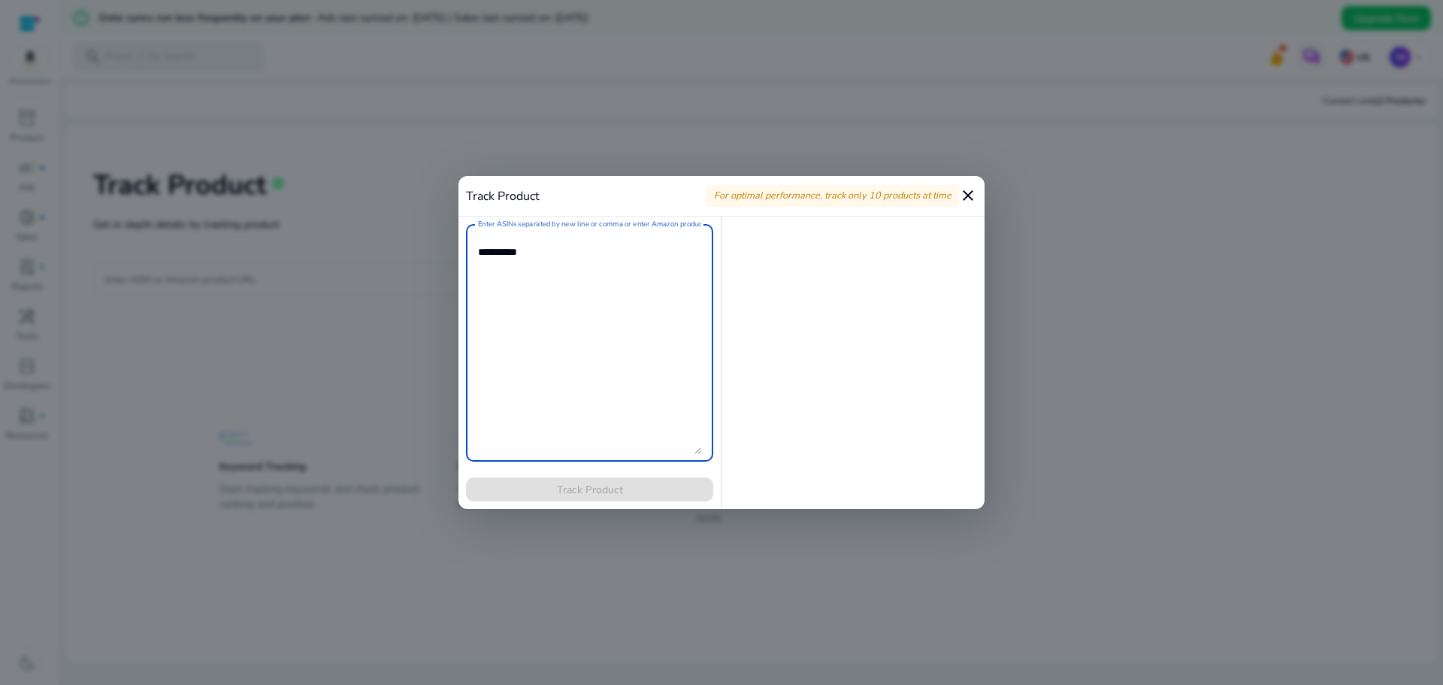
click at [537, 309] on textarea "Enter ASINs separated by new line or comma or enter Amazon product page URL" at bounding box center [589, 342] width 223 height 222
click at [581, 496] on form "Enter ASINs separated by new line or comma or enter Amazon product page URL Tra…" at bounding box center [589, 362] width 247 height 277
click at [698, 451] on textarea "Enter ASINs separated by new line or comma or enter Amazon product page URL" at bounding box center [589, 342] width 223 height 222
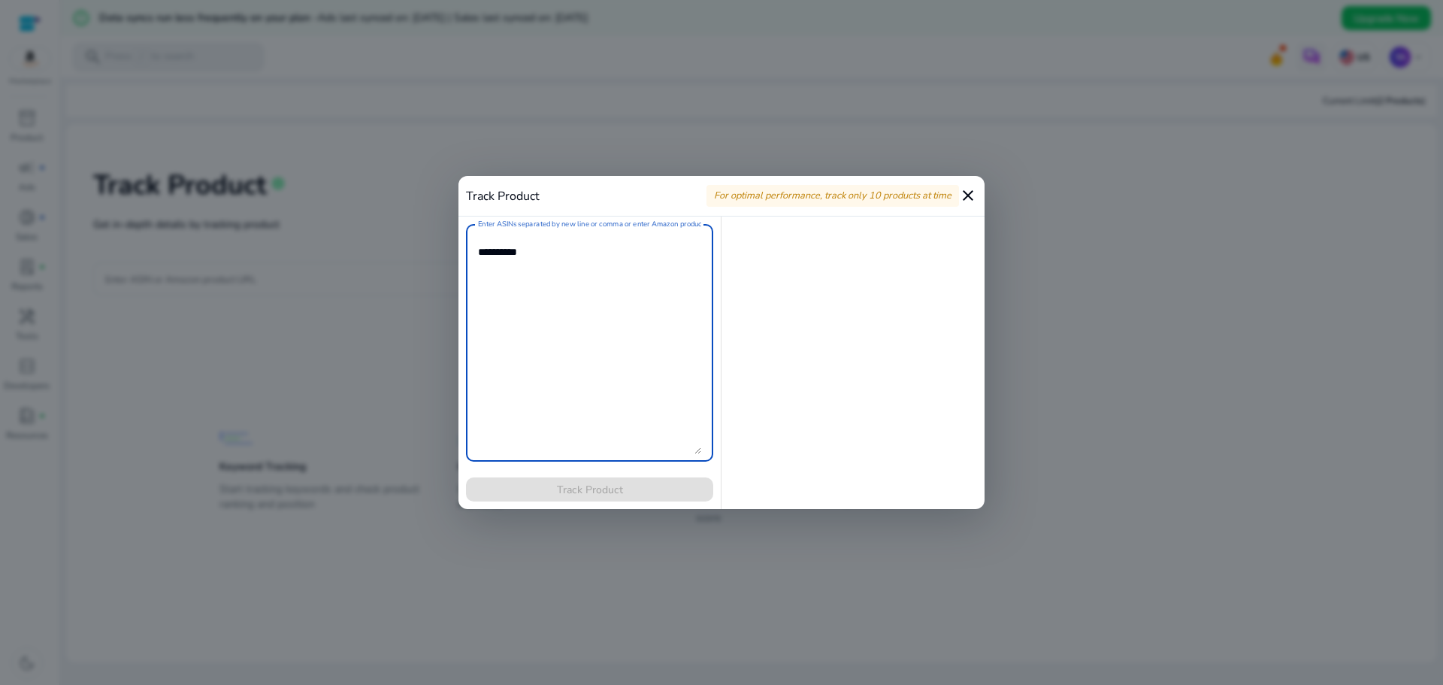
click at [673, 224] on div "Enter ASINs separated by new line or comma or enter Amazon product page URL" at bounding box center [589, 342] width 223 height 237
click at [938, 186] on div "For optimal performance, track only 10 products at time" at bounding box center [832, 196] width 253 height 22
click at [962, 196] on mat-icon "close" at bounding box center [968, 195] width 18 height 18
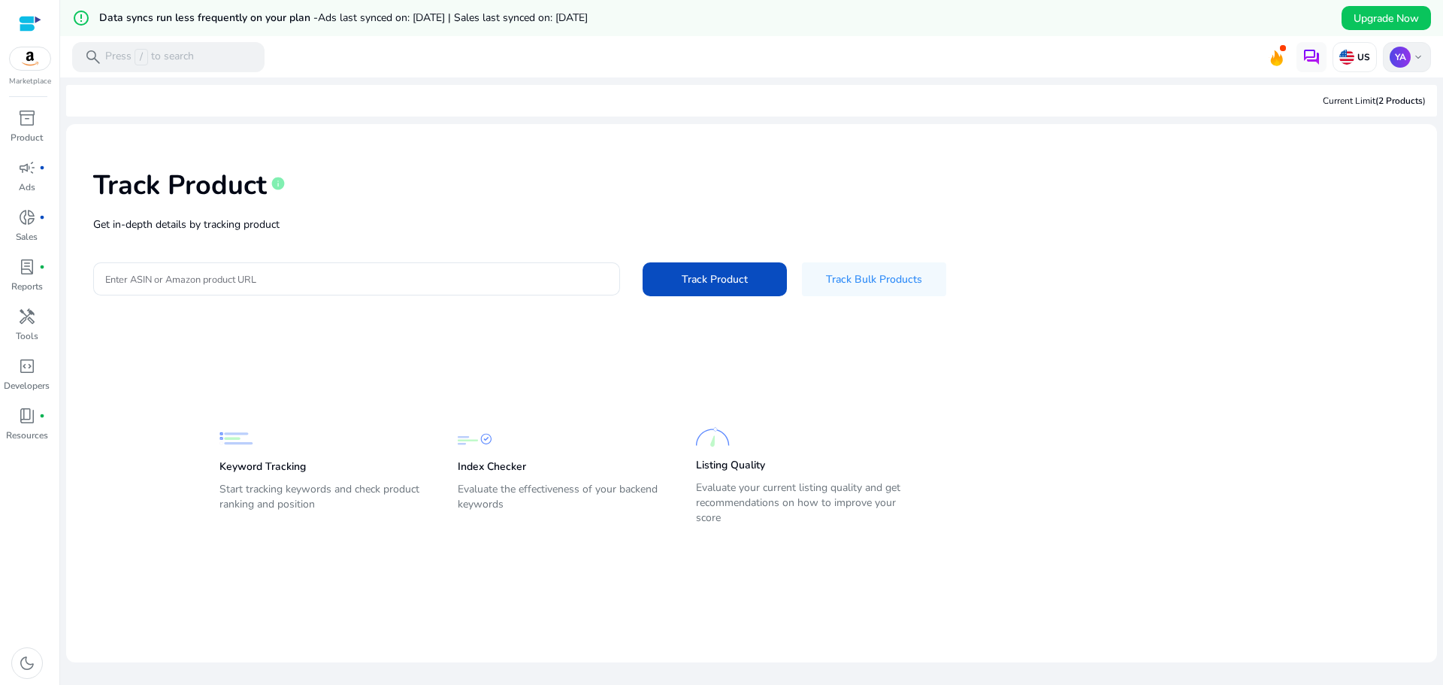
click at [1414, 58] on span "keyboard_arrow_down" at bounding box center [1418, 57] width 12 height 12
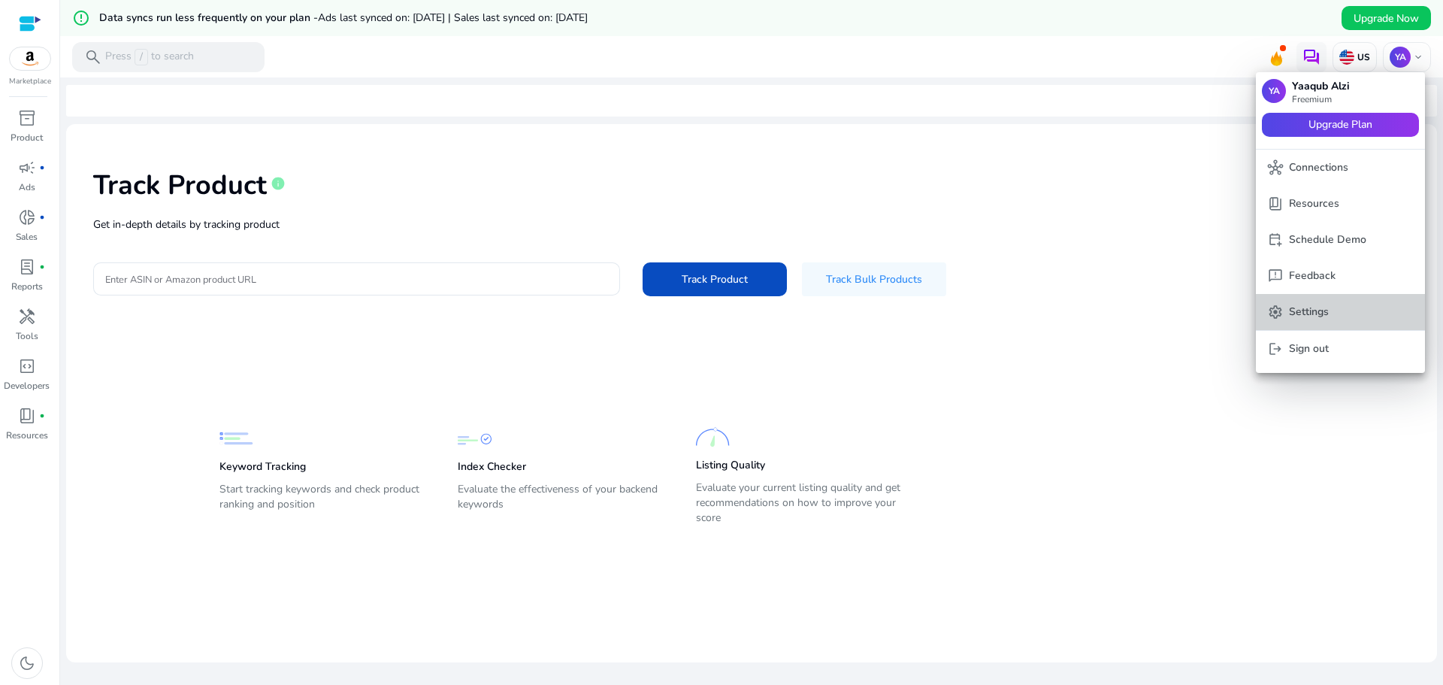
click at [1357, 305] on span "settings Settings" at bounding box center [1340, 312] width 145 height 17
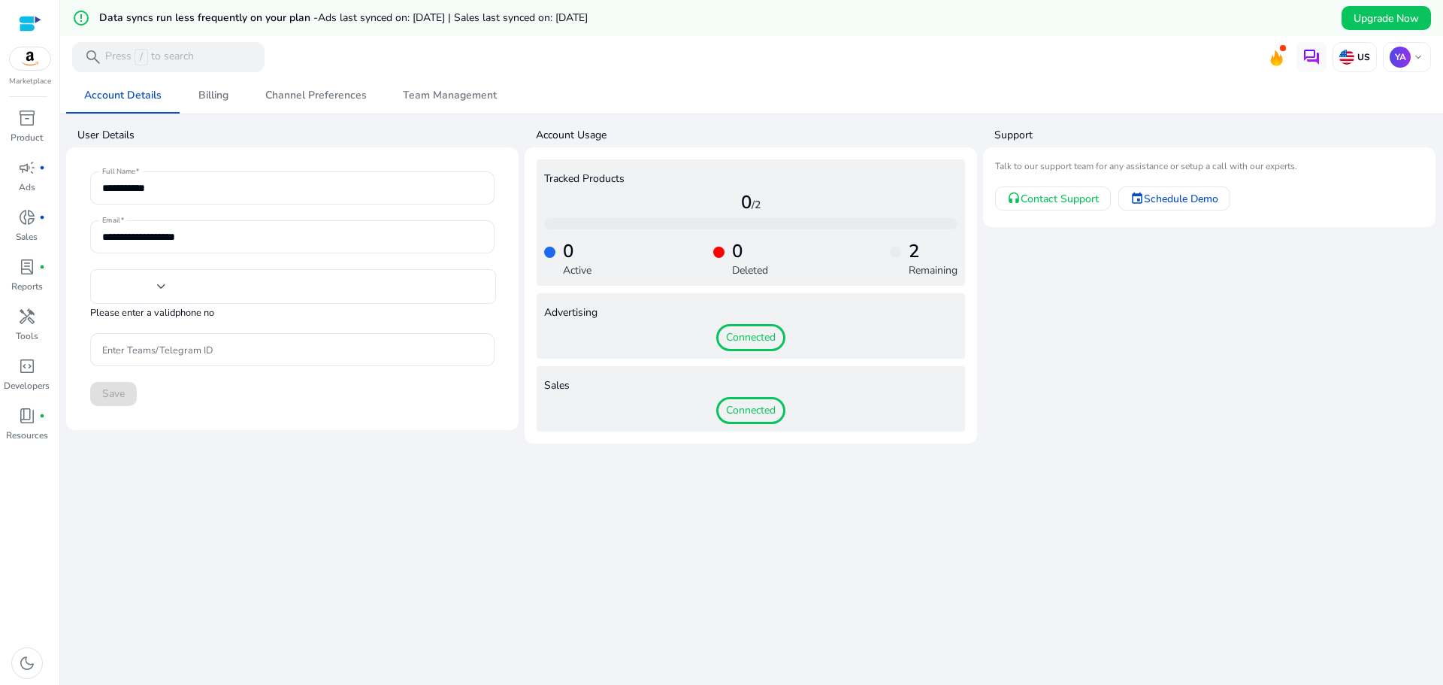
type input "**"
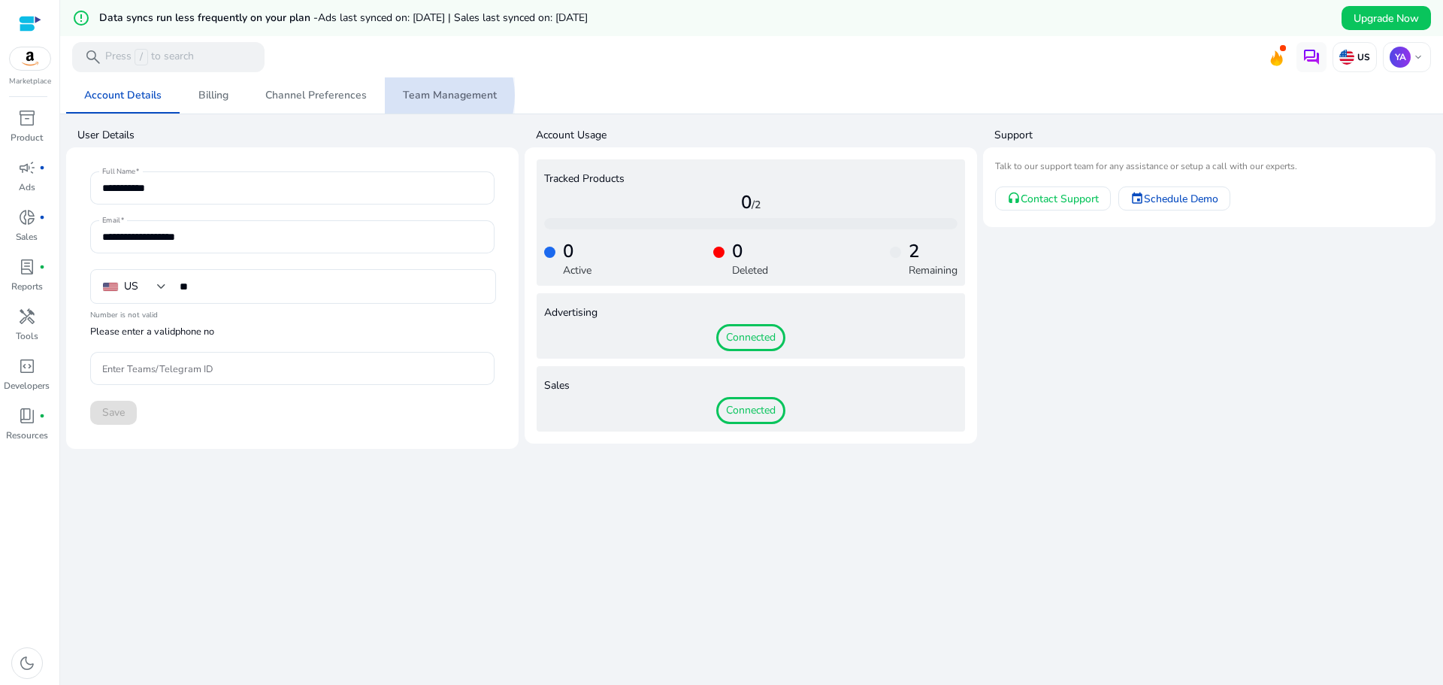
click at [425, 95] on span "Team Management" at bounding box center [450, 95] width 94 height 11
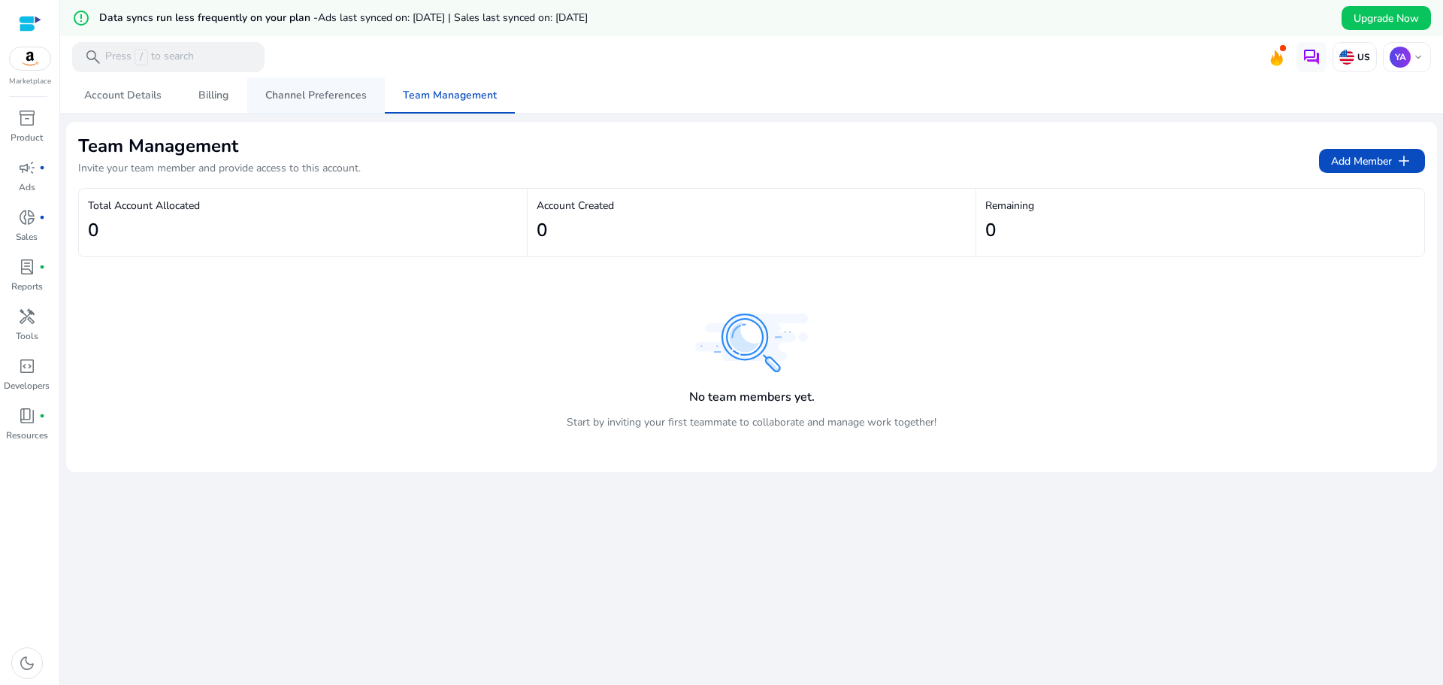
click at [325, 95] on span "Channel Preferences" at bounding box center [315, 95] width 101 height 11
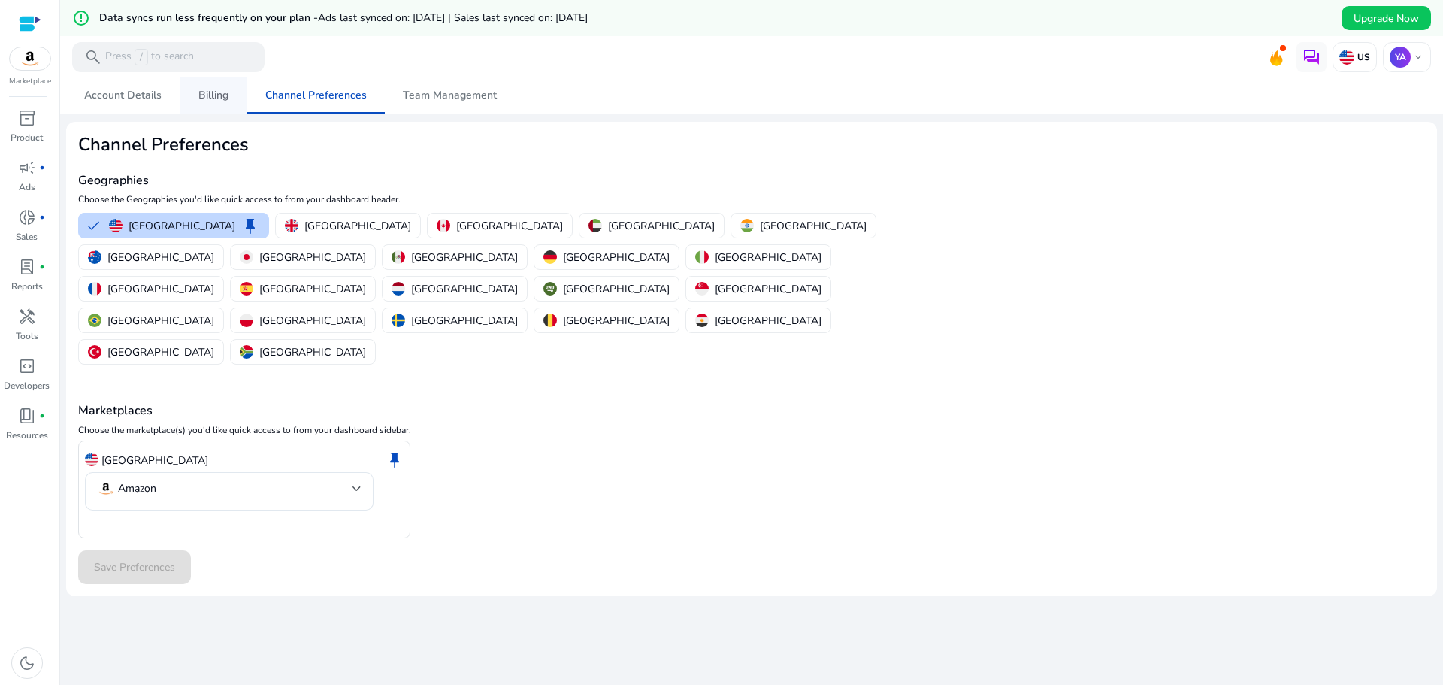
click at [217, 98] on span "Billing" at bounding box center [213, 95] width 30 height 11
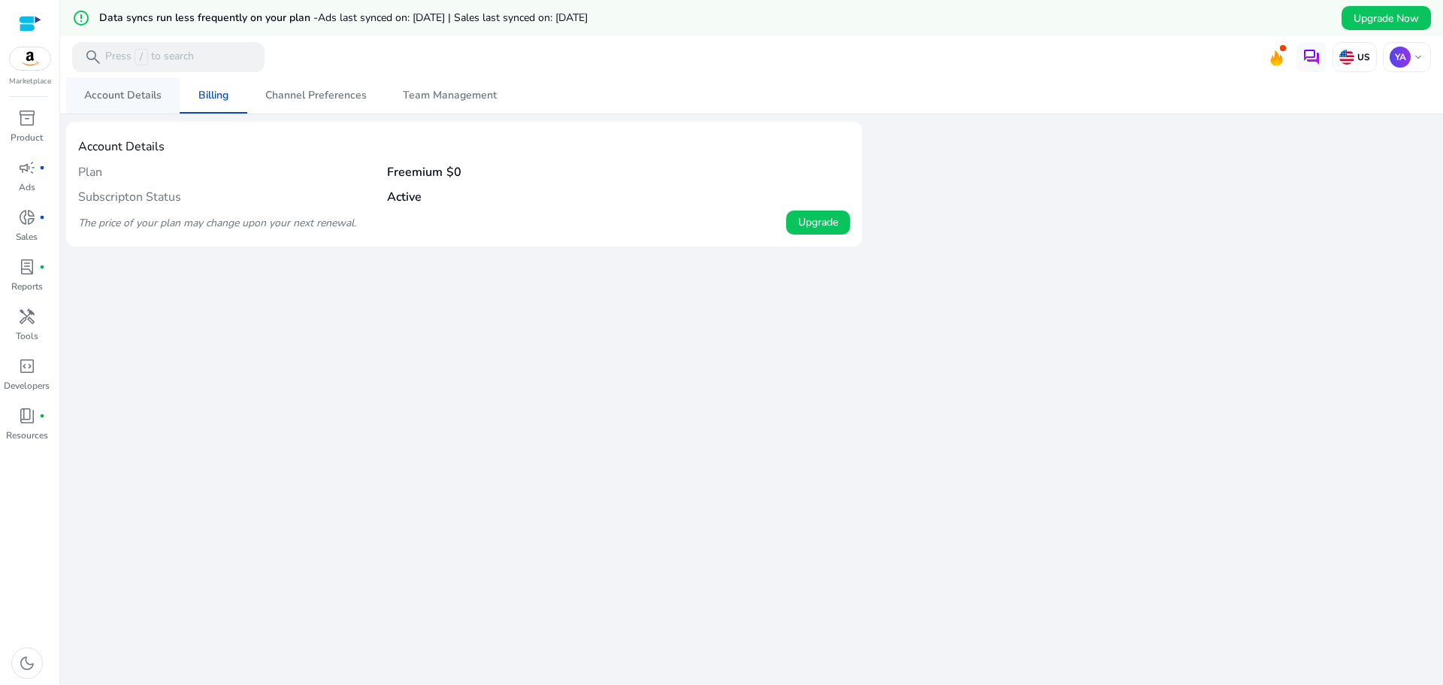
click at [133, 92] on span "Account Details" at bounding box center [122, 95] width 77 height 11
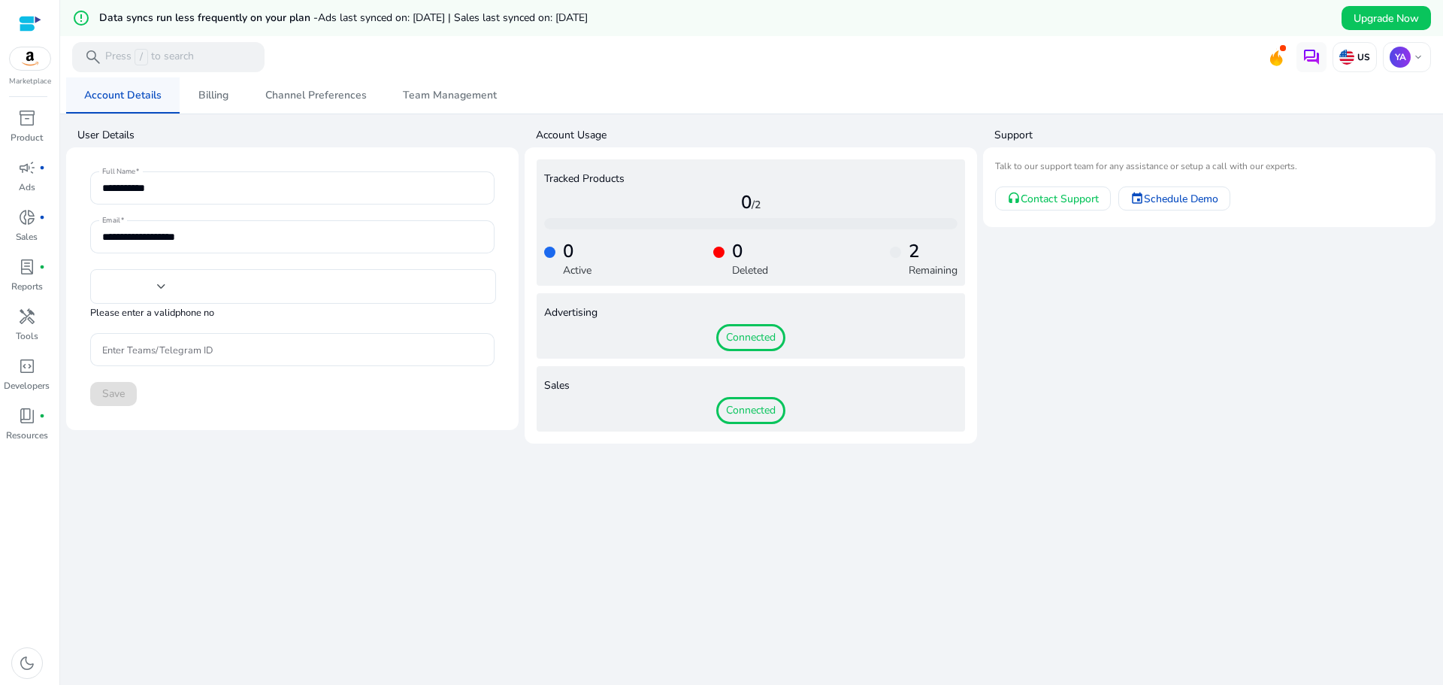
type input "**"
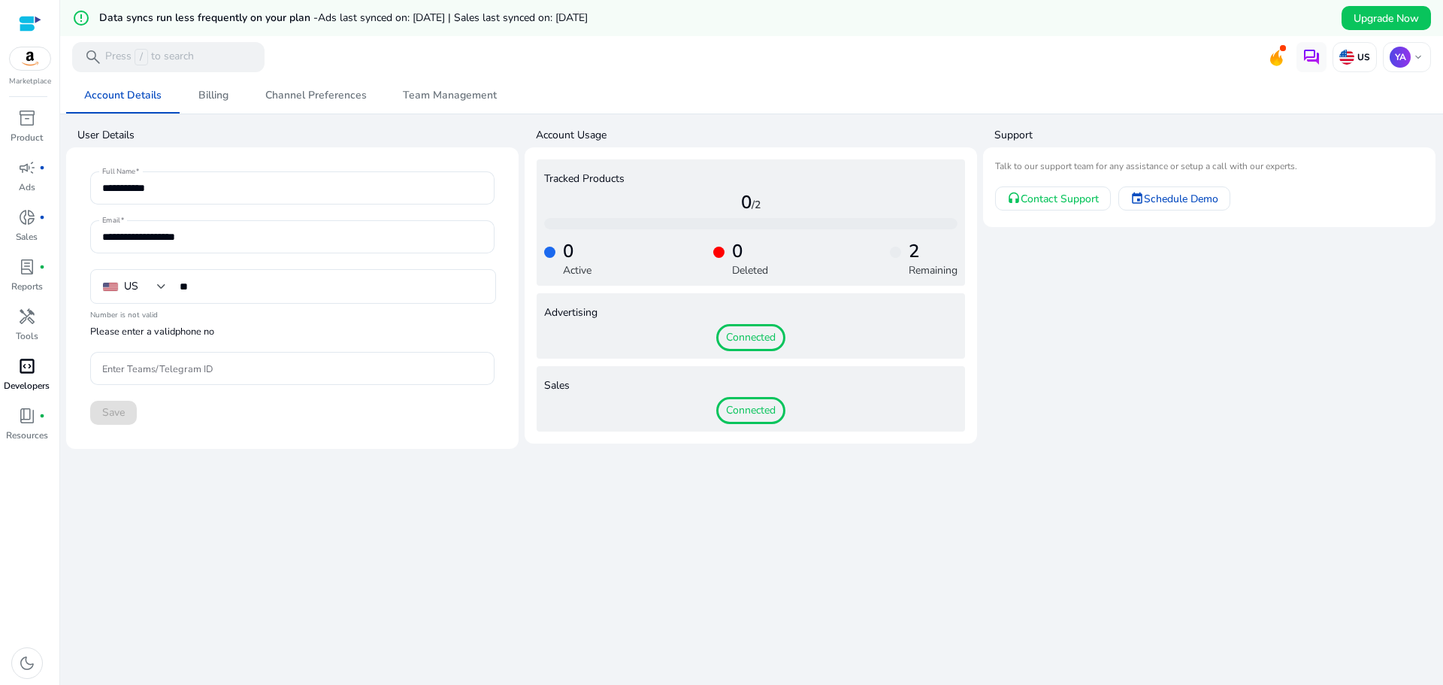
click at [41, 369] on div "code_blocks" at bounding box center [27, 366] width 42 height 24
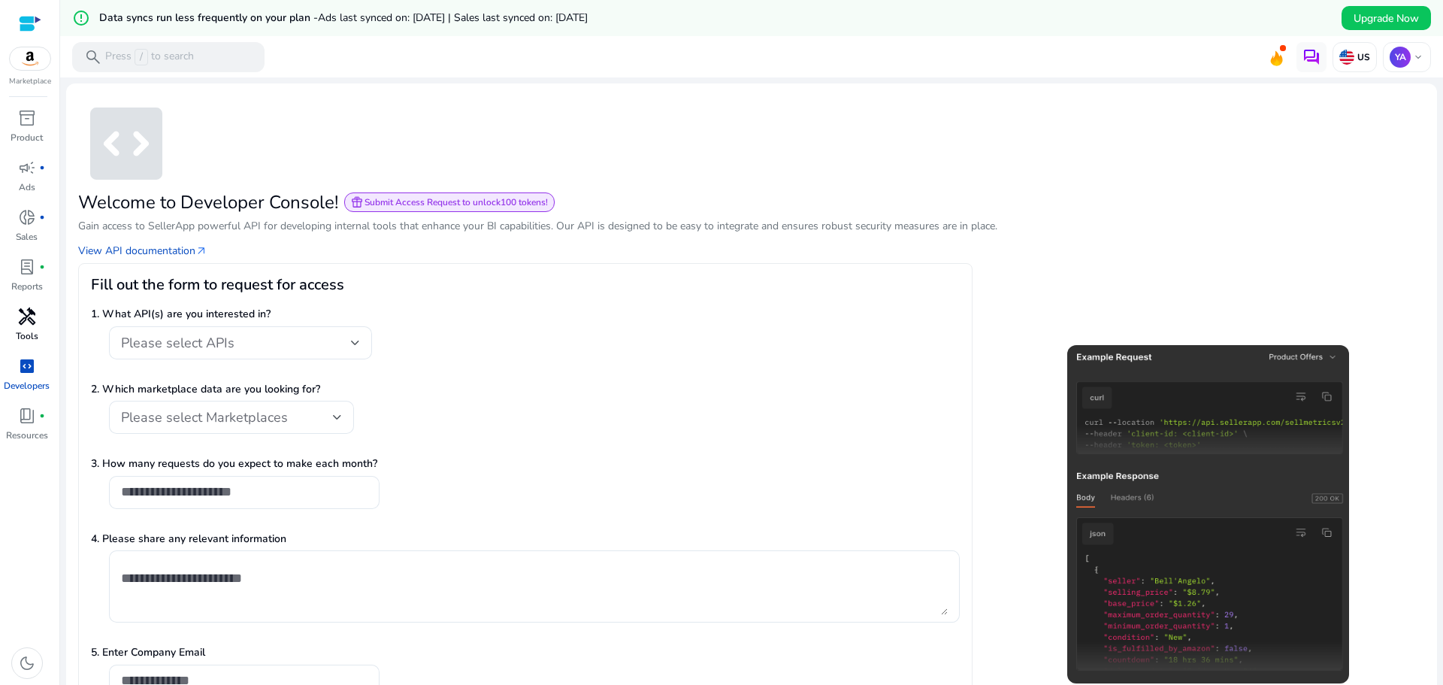
click at [32, 324] on span "handyman" at bounding box center [27, 316] width 18 height 18
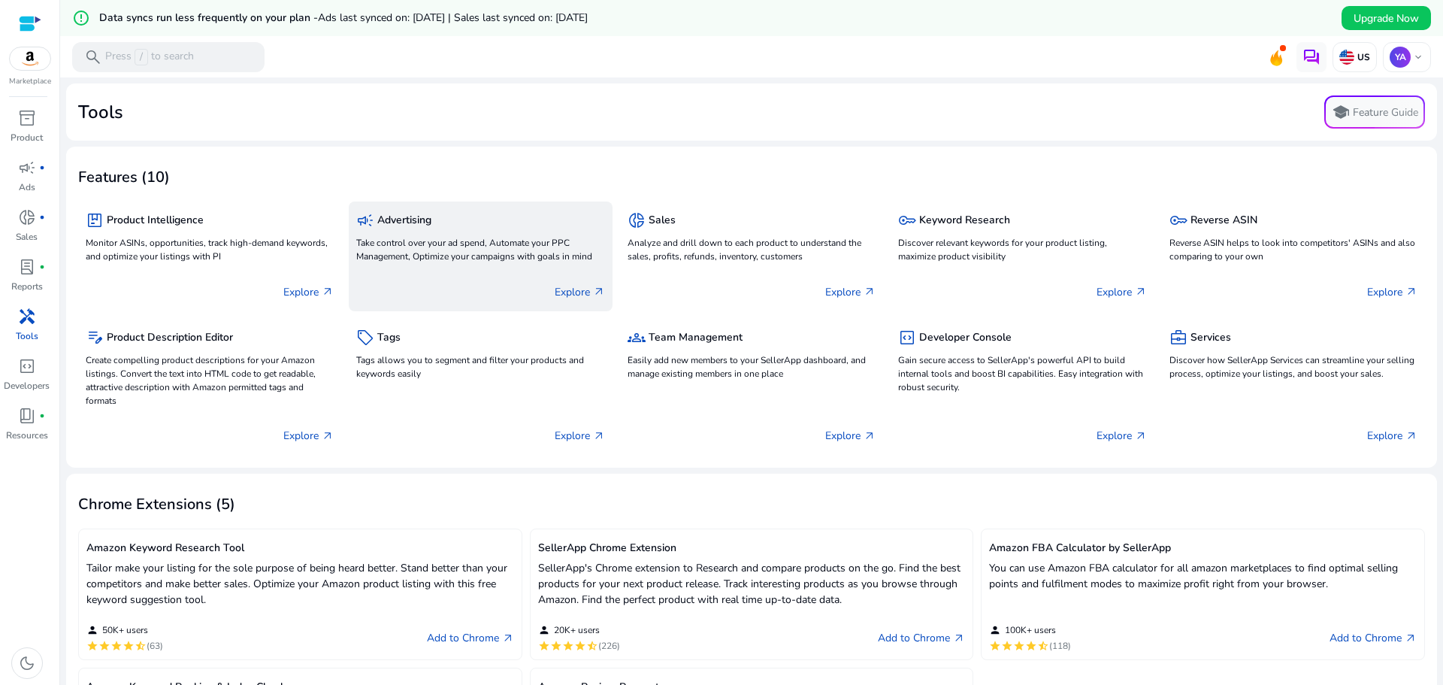
click at [577, 295] on p "Explore arrow_outward" at bounding box center [580, 292] width 50 height 16
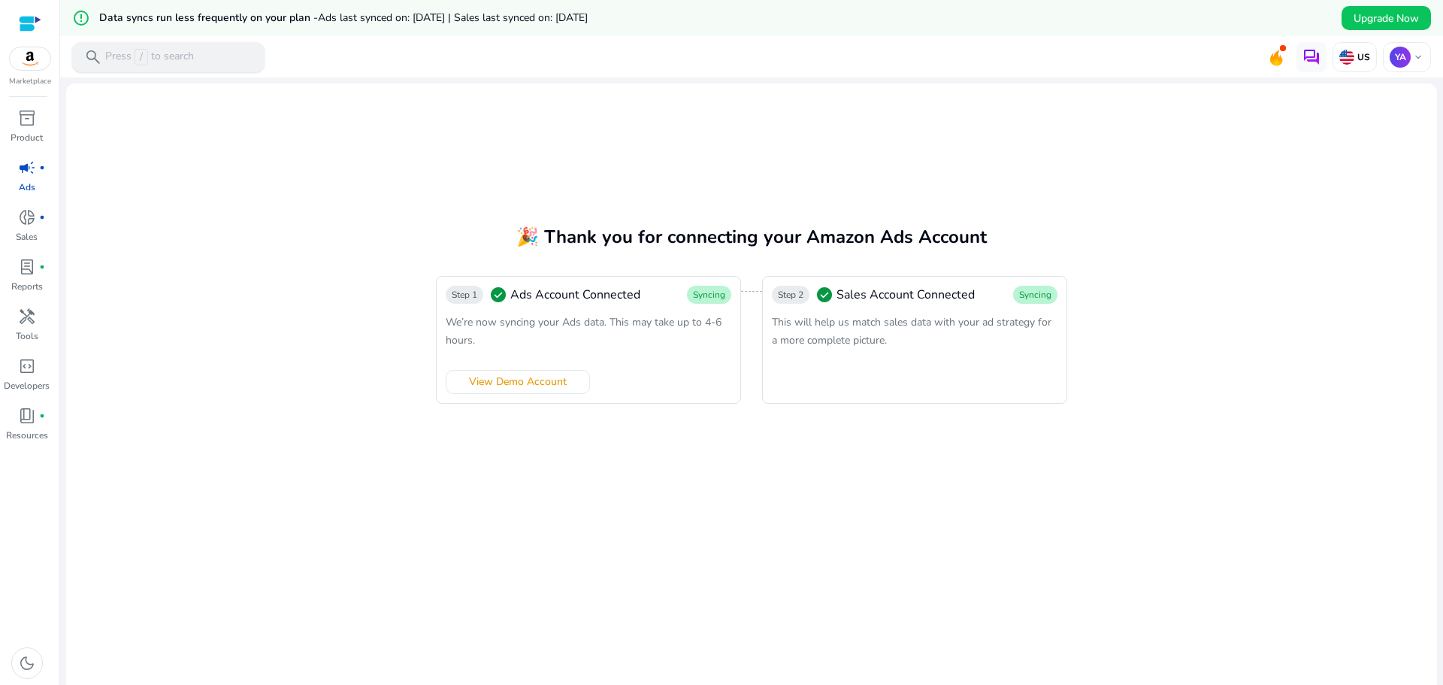
click at [171, 60] on p "Press / to search" at bounding box center [149, 57] width 89 height 17
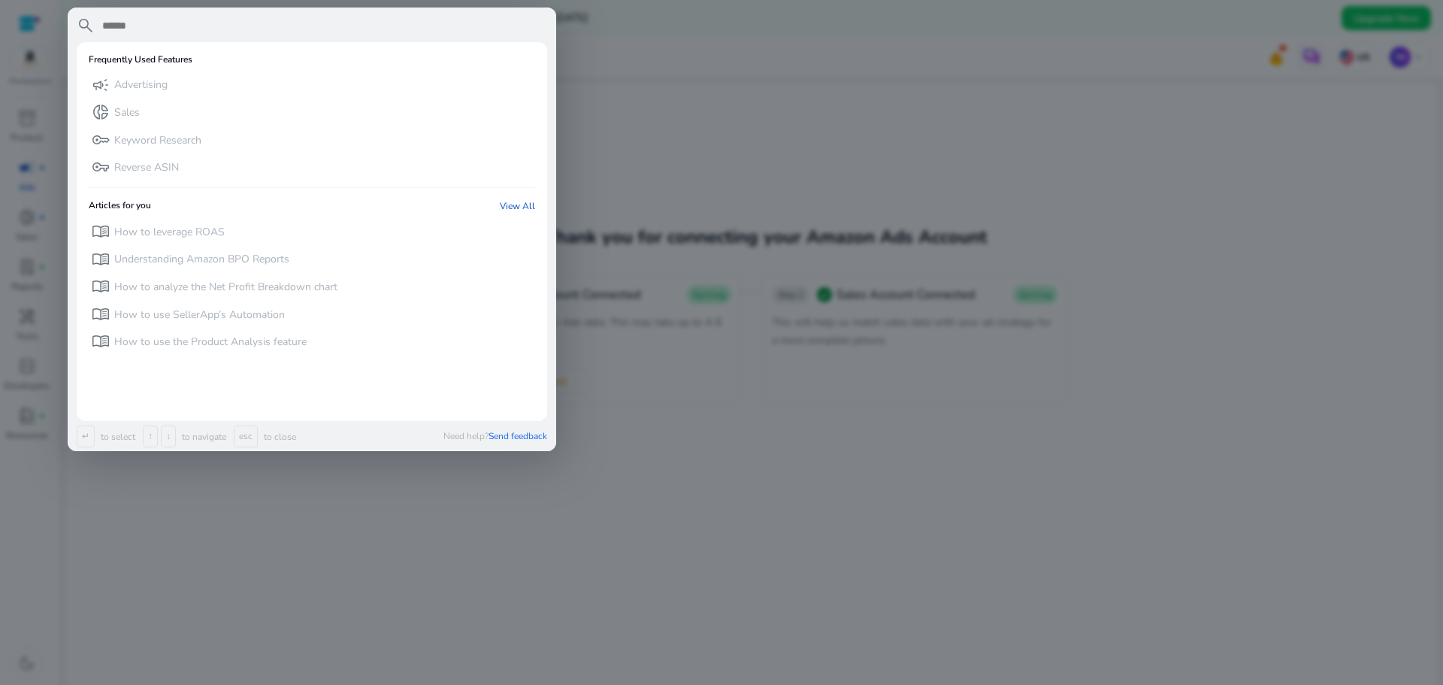
click at [624, 171] on div at bounding box center [721, 342] width 1443 height 685
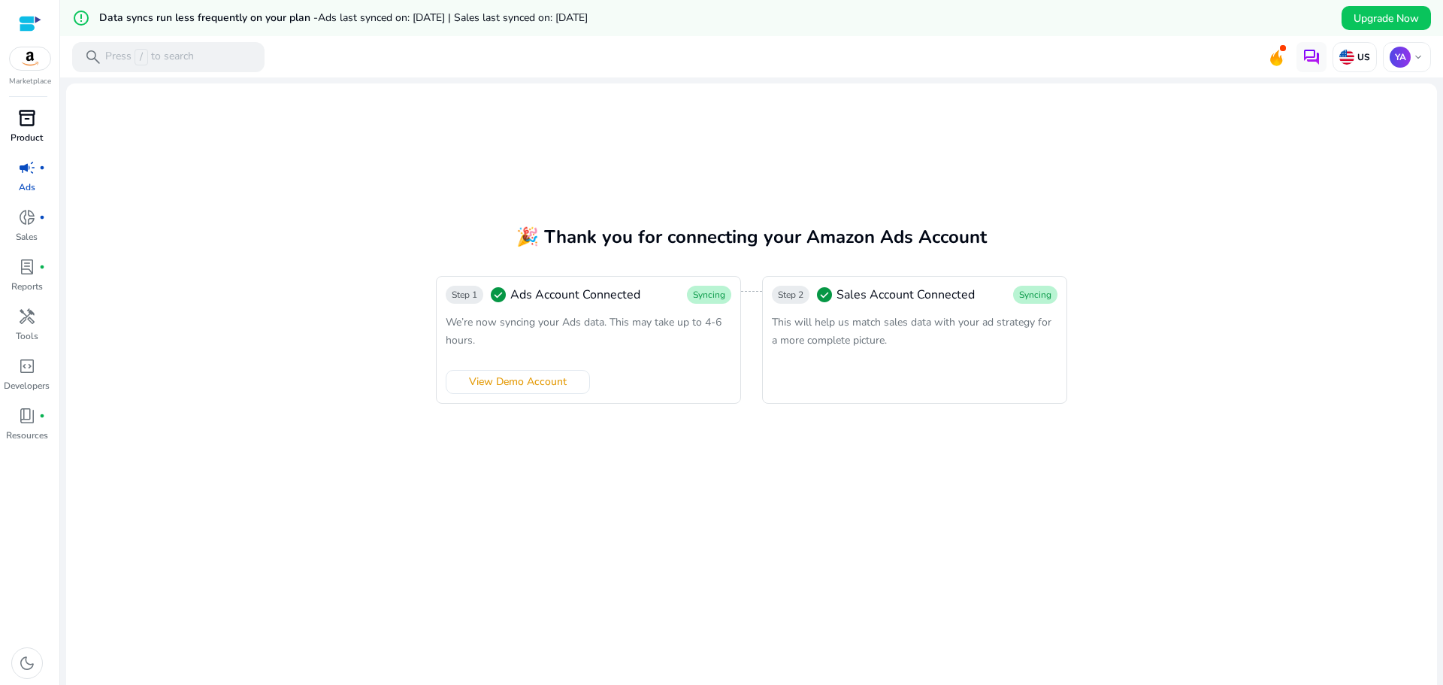
click at [17, 123] on div "inventory_2" at bounding box center [27, 118] width 42 height 24
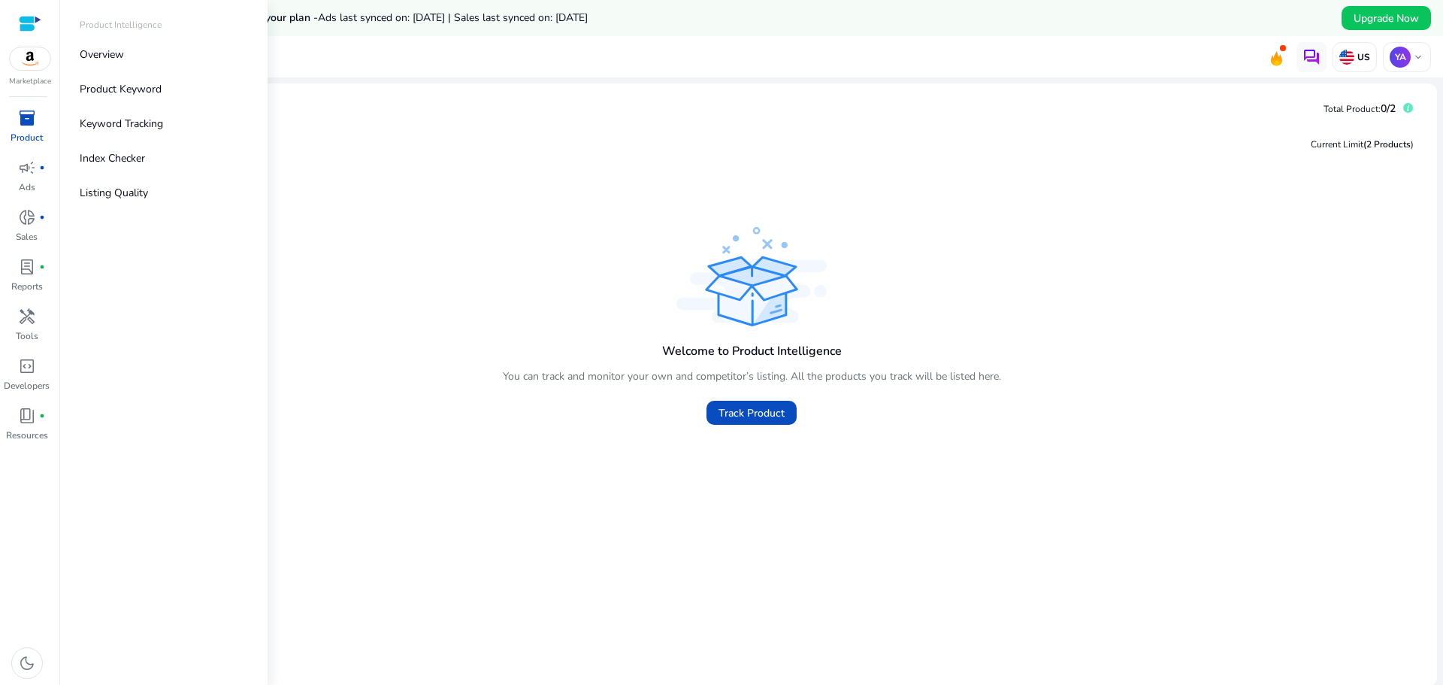
click at [23, 131] on p "Product" at bounding box center [27, 138] width 32 height 14
click at [123, 163] on p "Index Checker" at bounding box center [112, 158] width 65 height 16
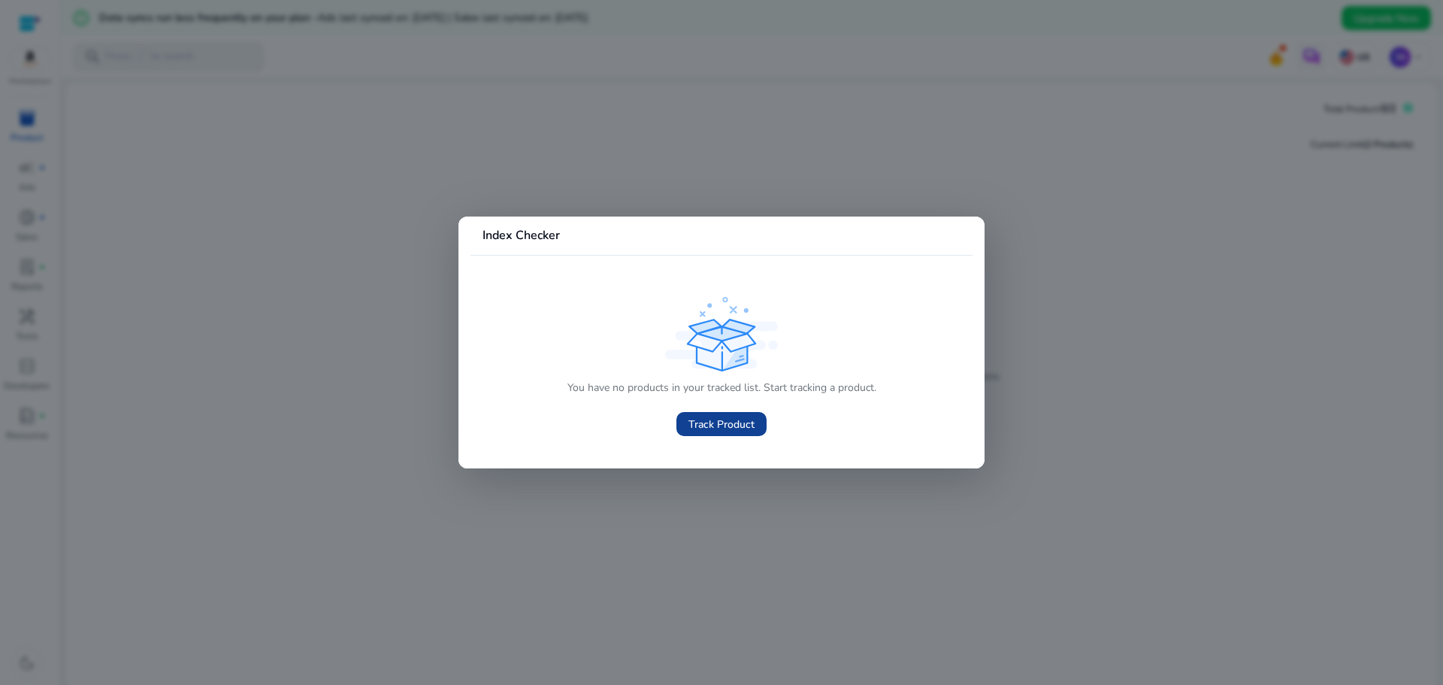
click at [736, 426] on span "Track Product" at bounding box center [721, 424] width 66 height 16
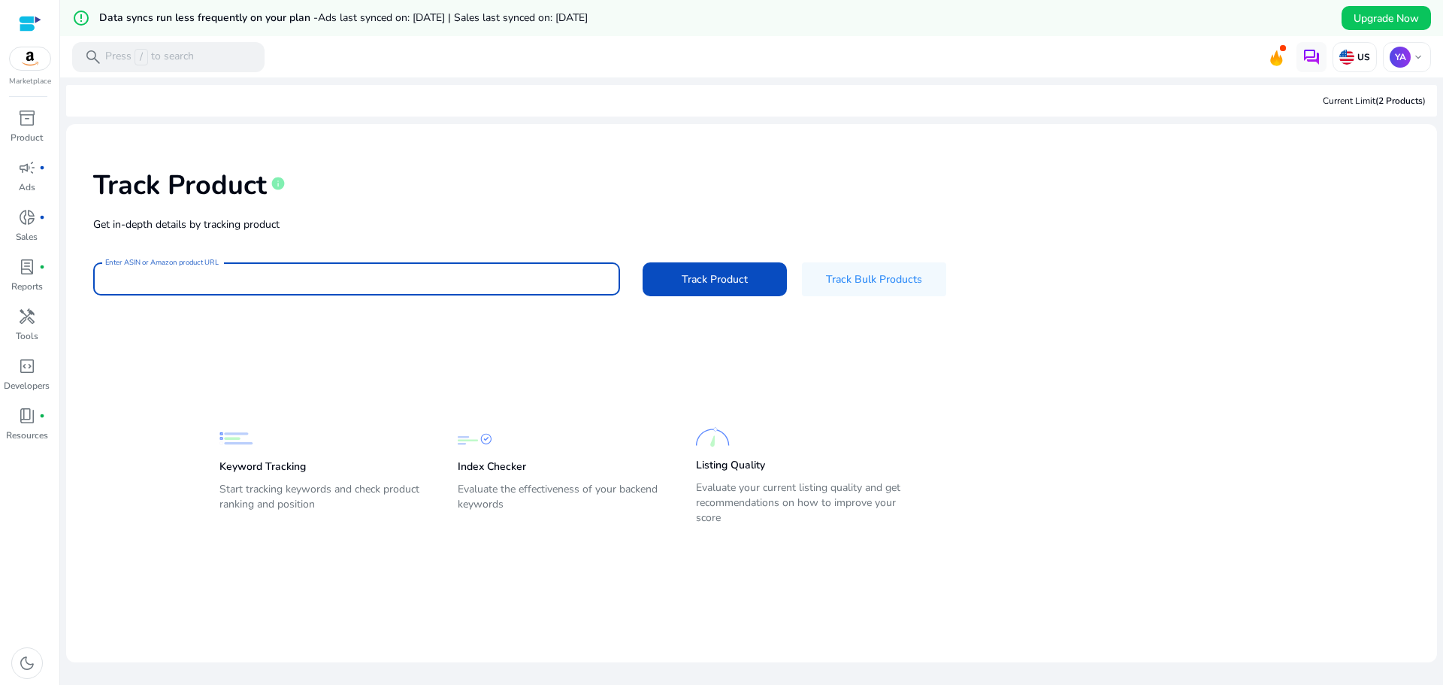
click at [159, 277] on input "Enter ASIN or Amazon product URL" at bounding box center [356, 279] width 503 height 17
paste input "**********"
click at [696, 285] on span "Track Product" at bounding box center [715, 279] width 66 height 16
type input "**********"
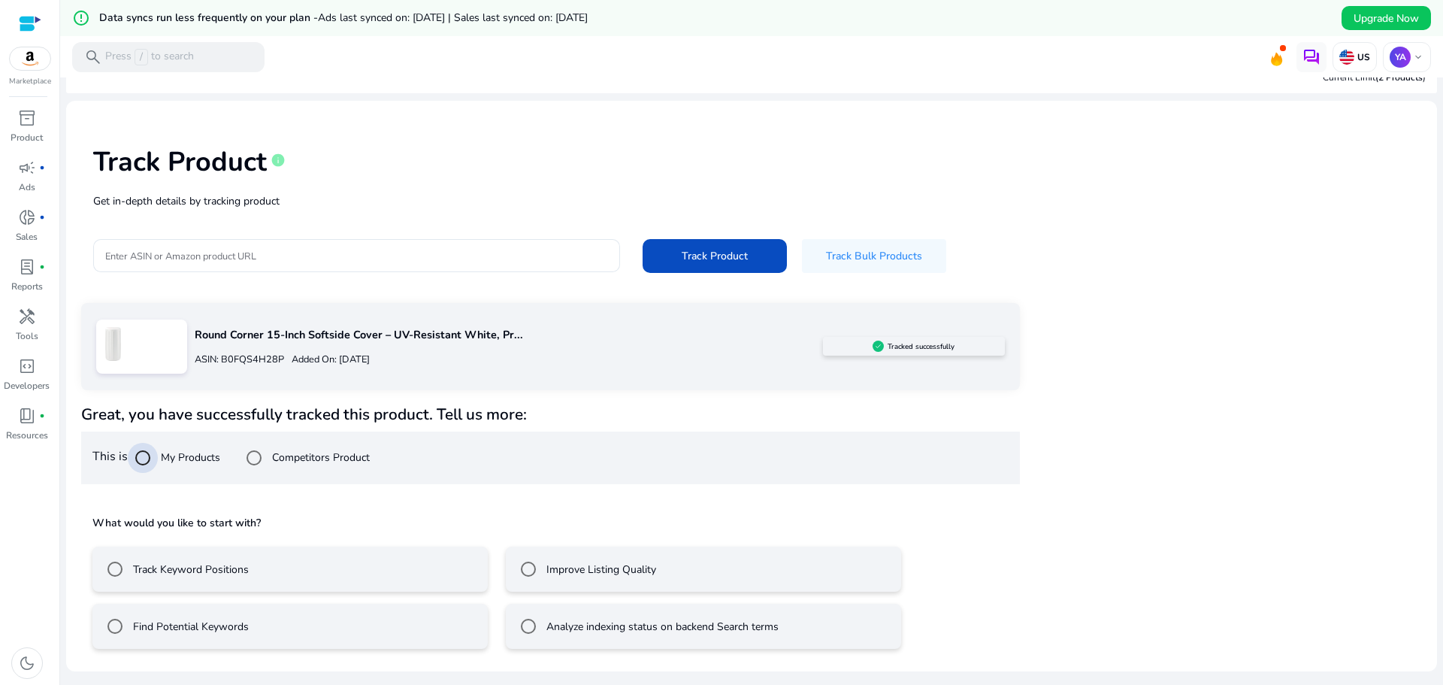
scroll to position [36, 0]
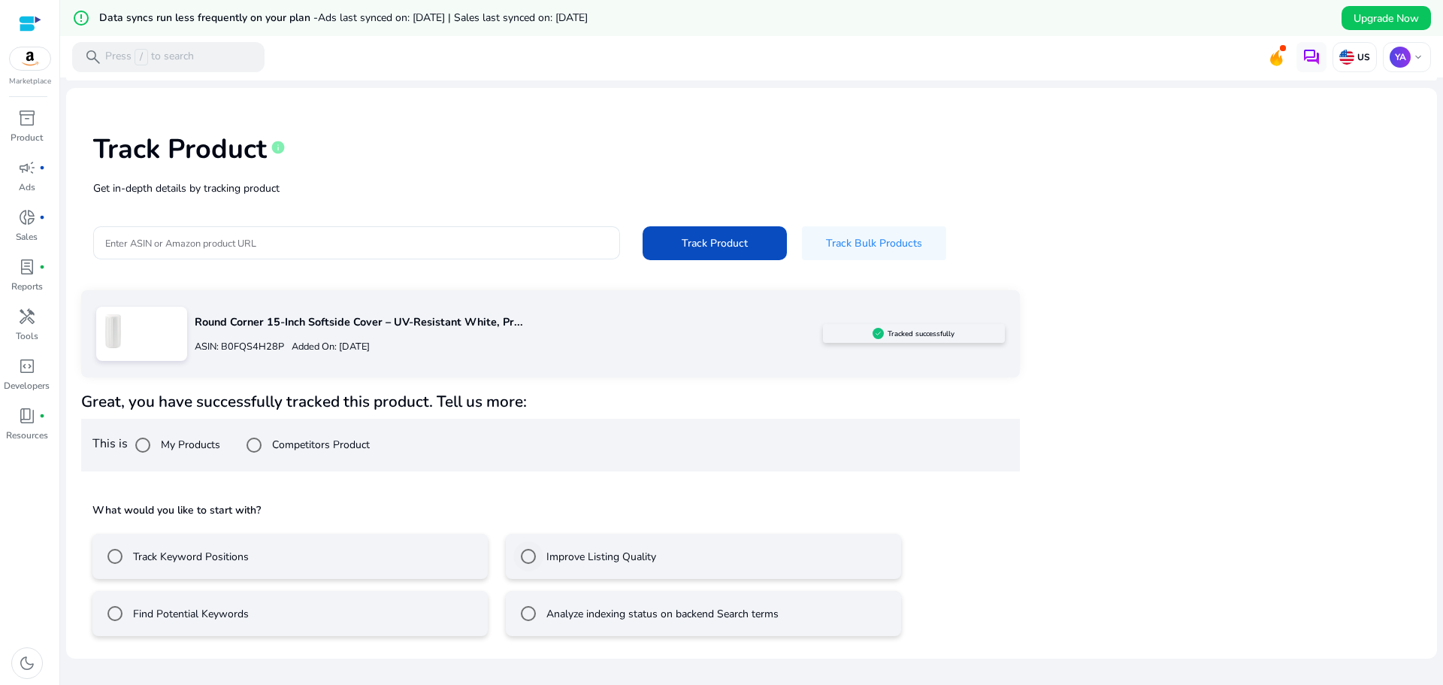
click at [549, 558] on label "Improve Listing Quality" at bounding box center [599, 557] width 113 height 16
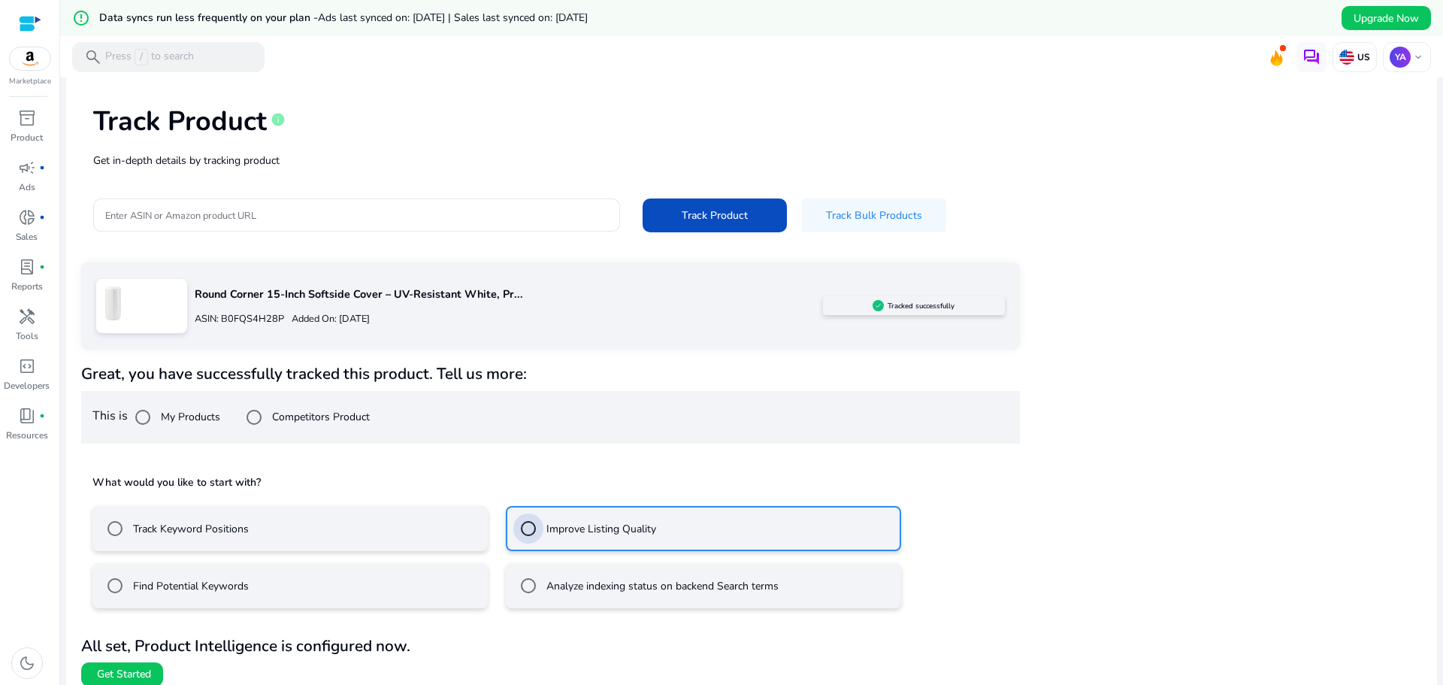
scroll to position [77, 0]
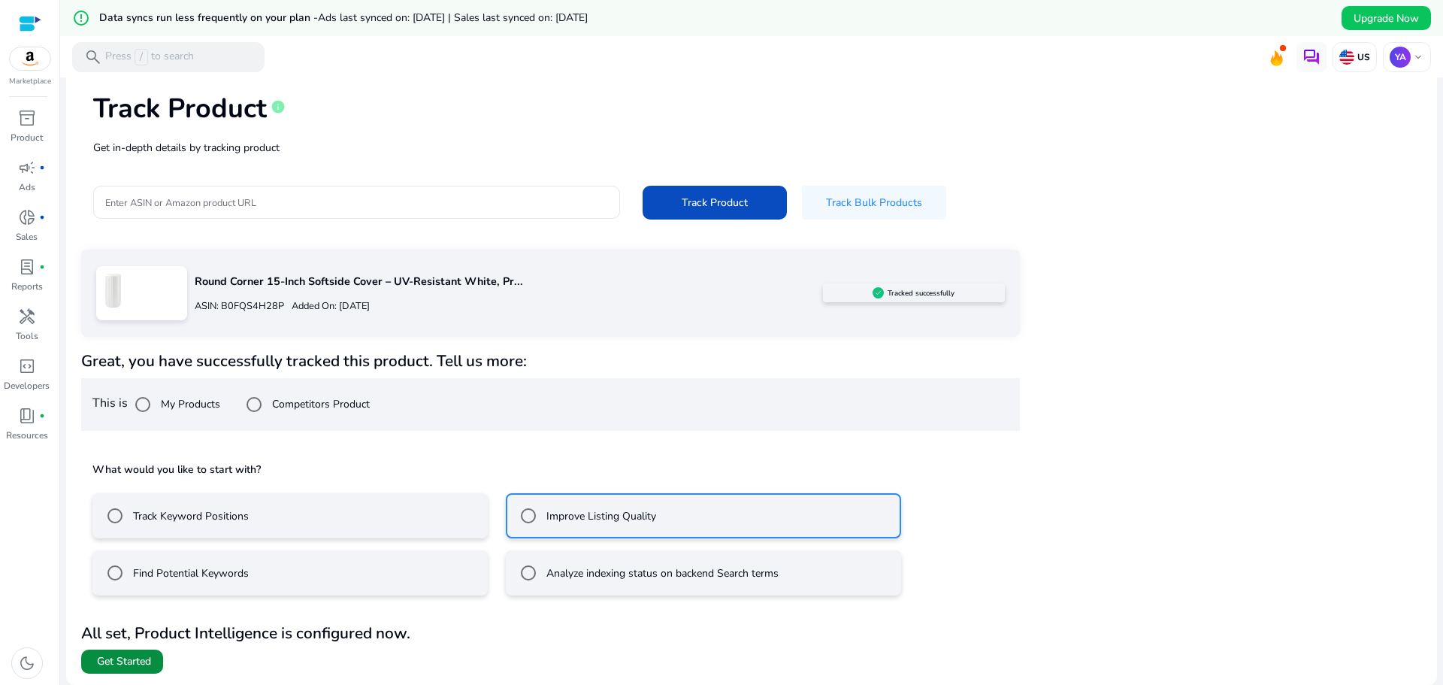
click at [114, 663] on span "Get Started" at bounding box center [124, 661] width 54 height 15
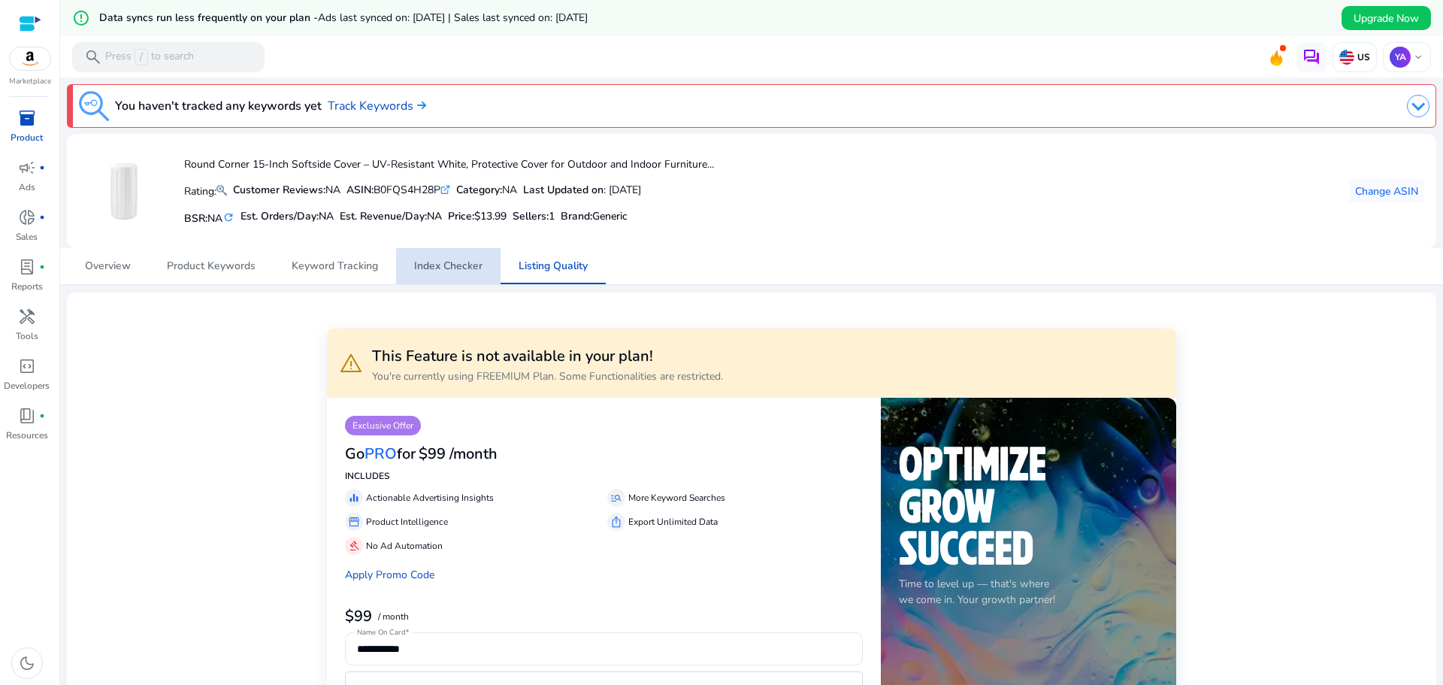
click at [449, 271] on span "Index Checker" at bounding box center [448, 266] width 68 height 11
click at [355, 269] on span "Keyword Tracking" at bounding box center [335, 266] width 86 height 11
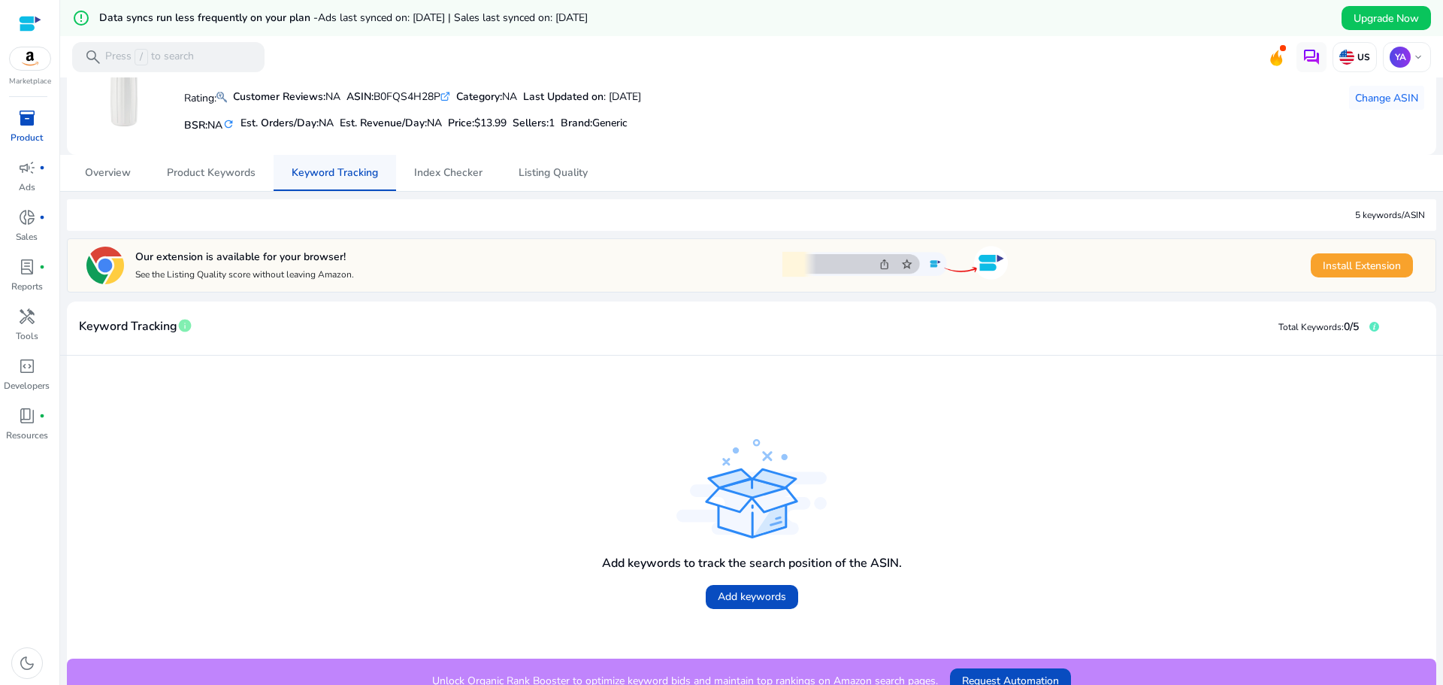
scroll to position [111, 0]
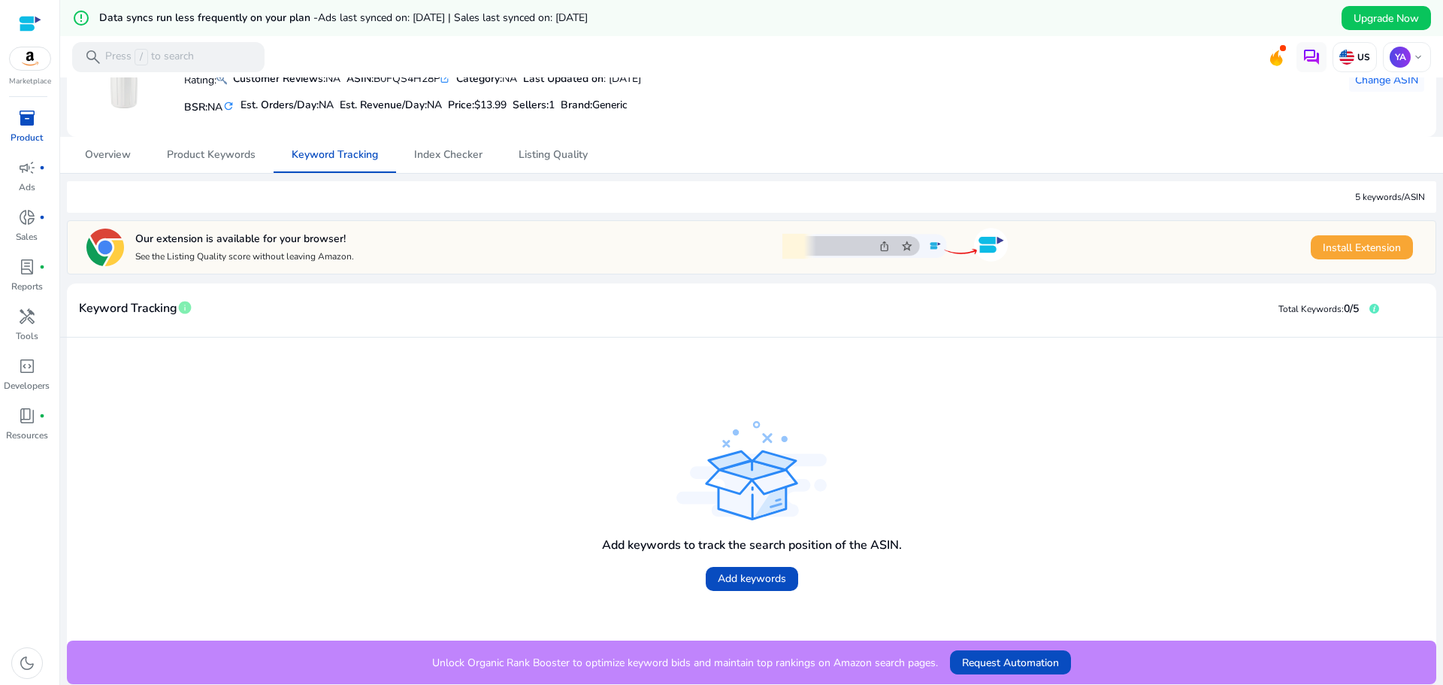
click at [1340, 249] on span "Install Extension" at bounding box center [1362, 248] width 78 height 16
click at [1003, 663] on span "Request Automation" at bounding box center [1010, 663] width 97 height 16
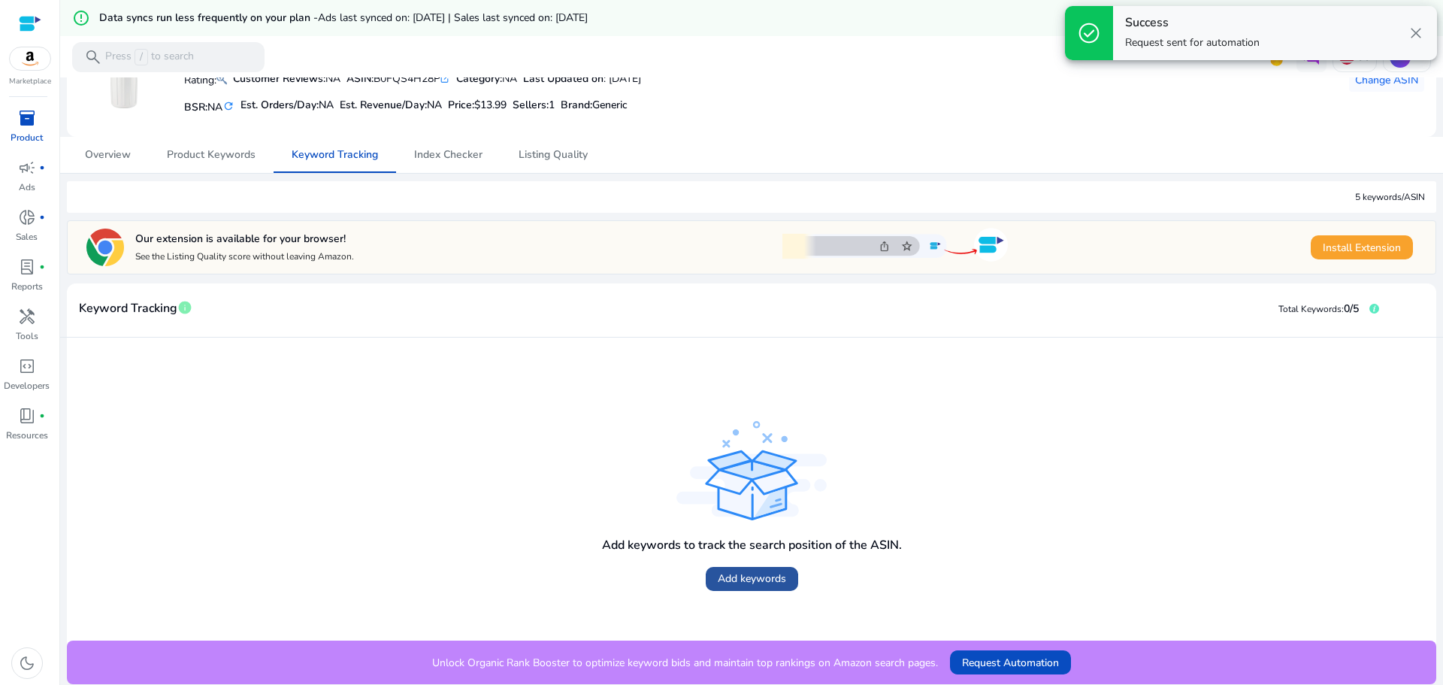
click at [748, 583] on span "Add keywords" at bounding box center [752, 578] width 68 height 16
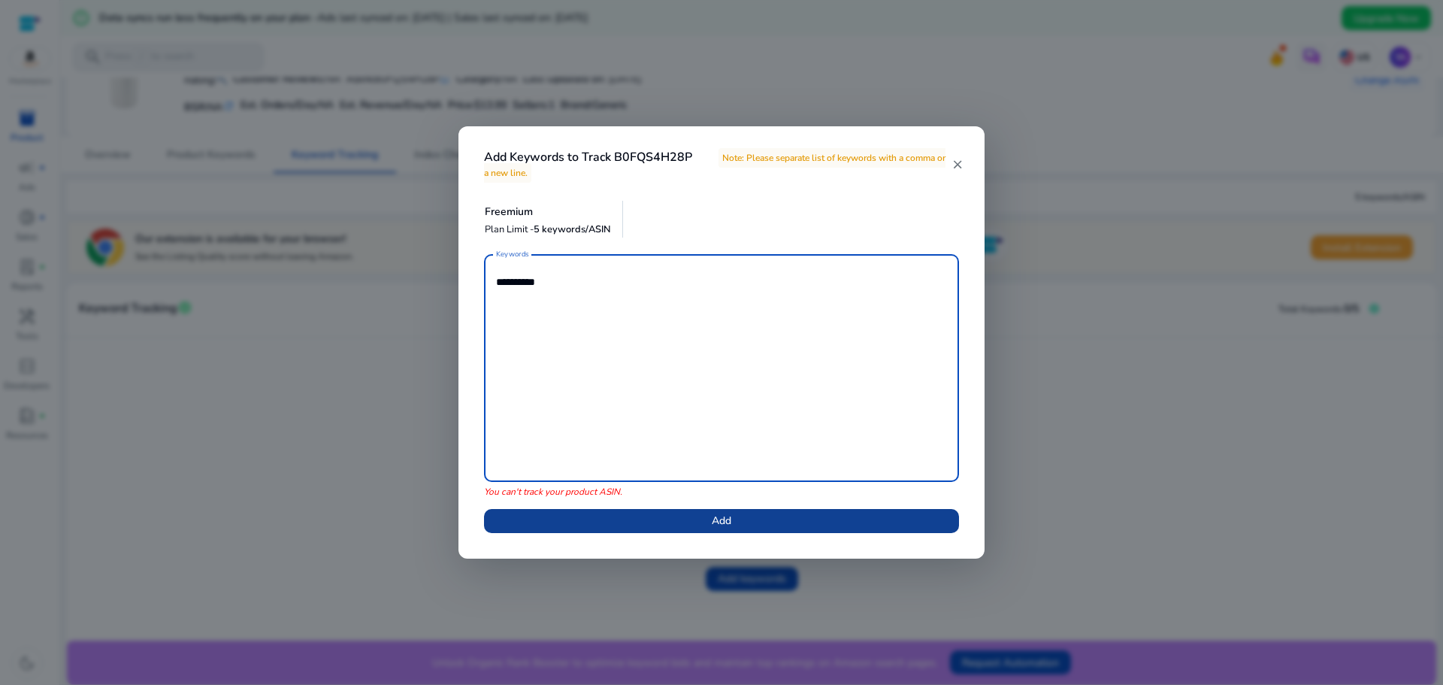
type textarea "**********"
click at [640, 530] on span at bounding box center [721, 521] width 475 height 36
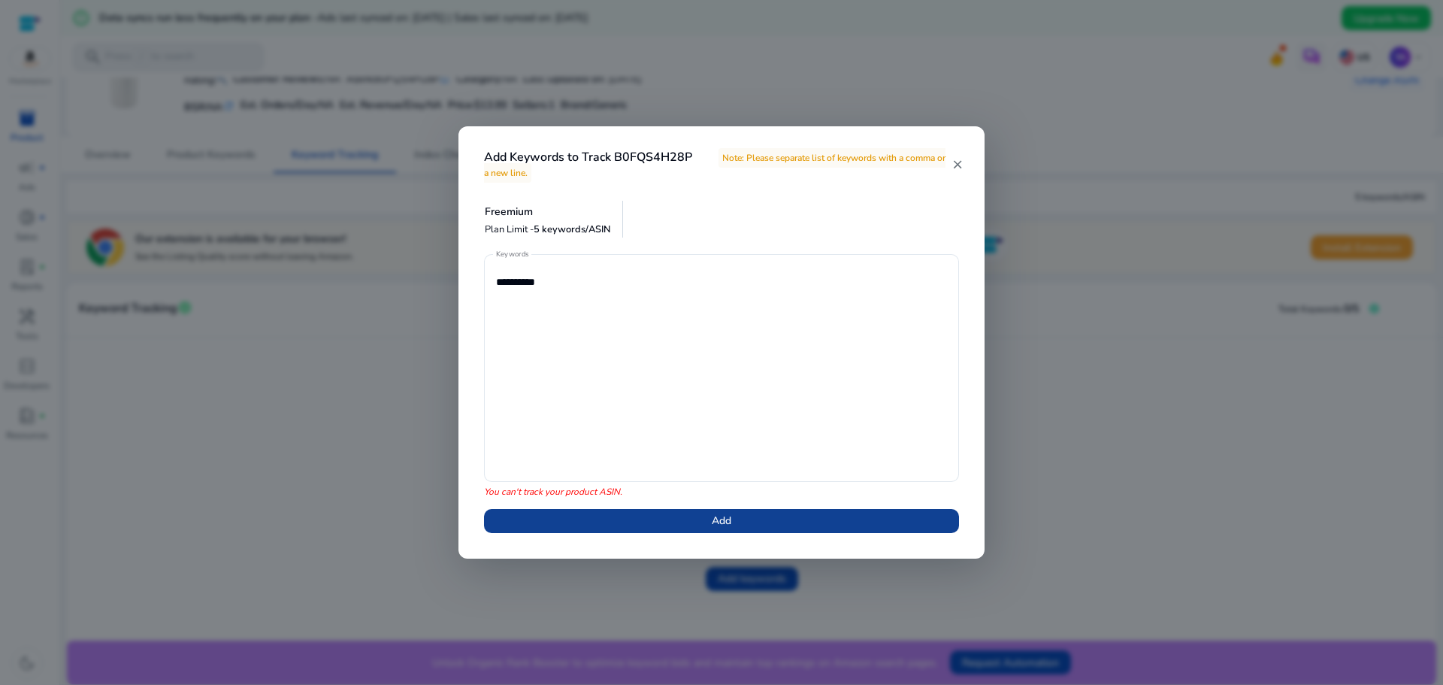
click at [676, 518] on span at bounding box center [721, 521] width 475 height 36
click at [955, 168] on mat-icon "close" at bounding box center [957, 165] width 12 height 14
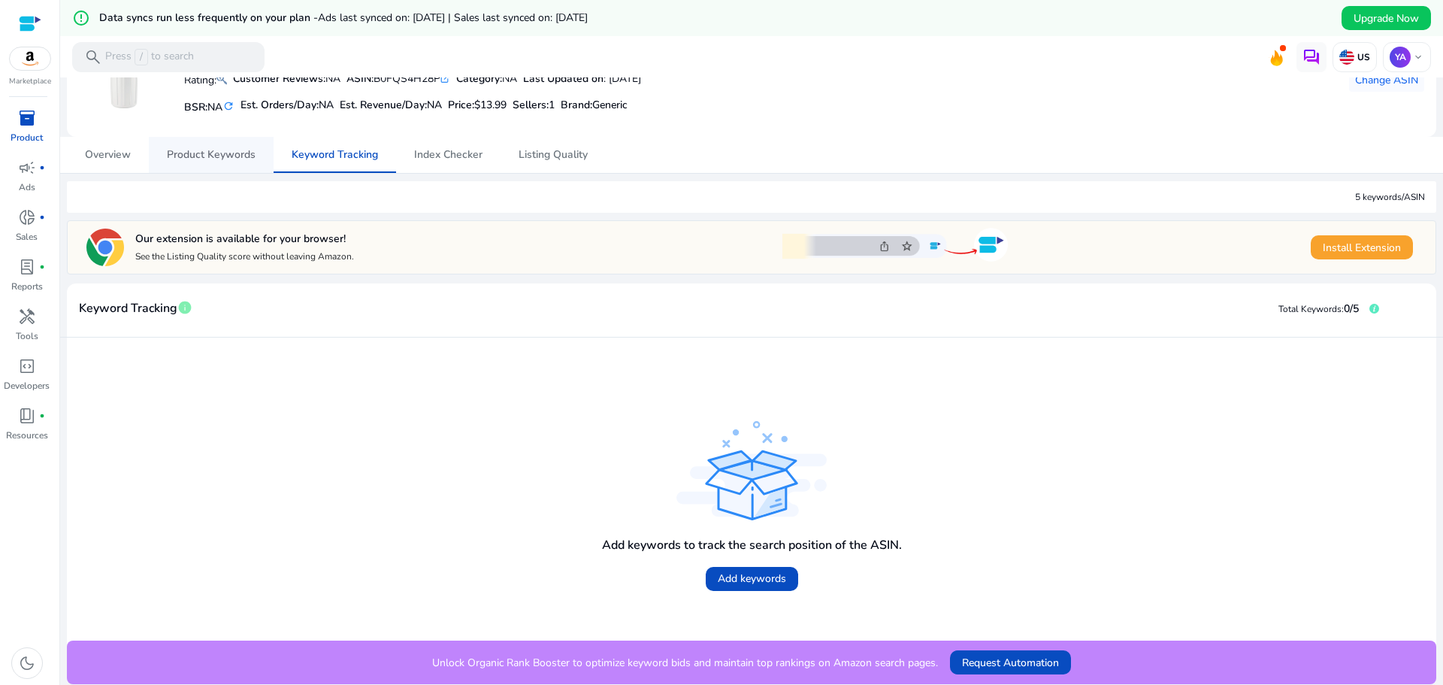
click at [233, 154] on span "Product Keywords" at bounding box center [211, 155] width 89 height 11
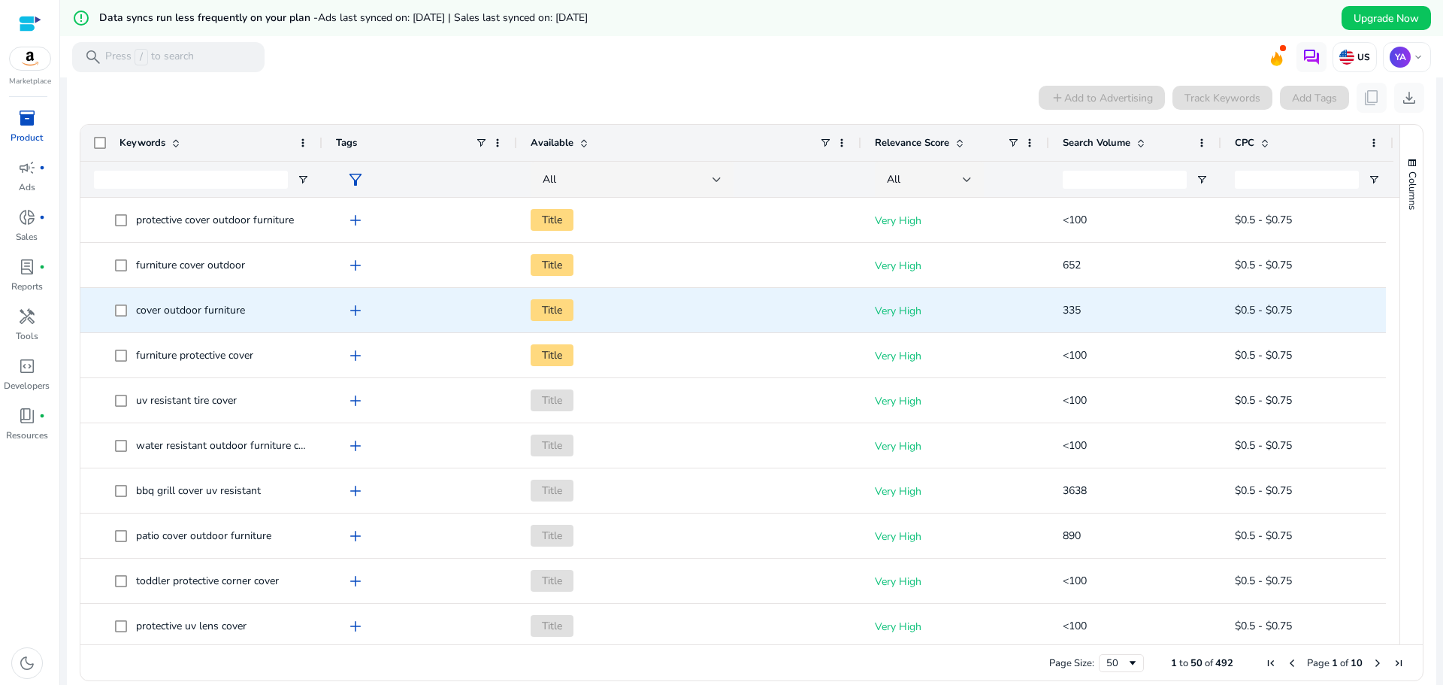
scroll to position [75, 0]
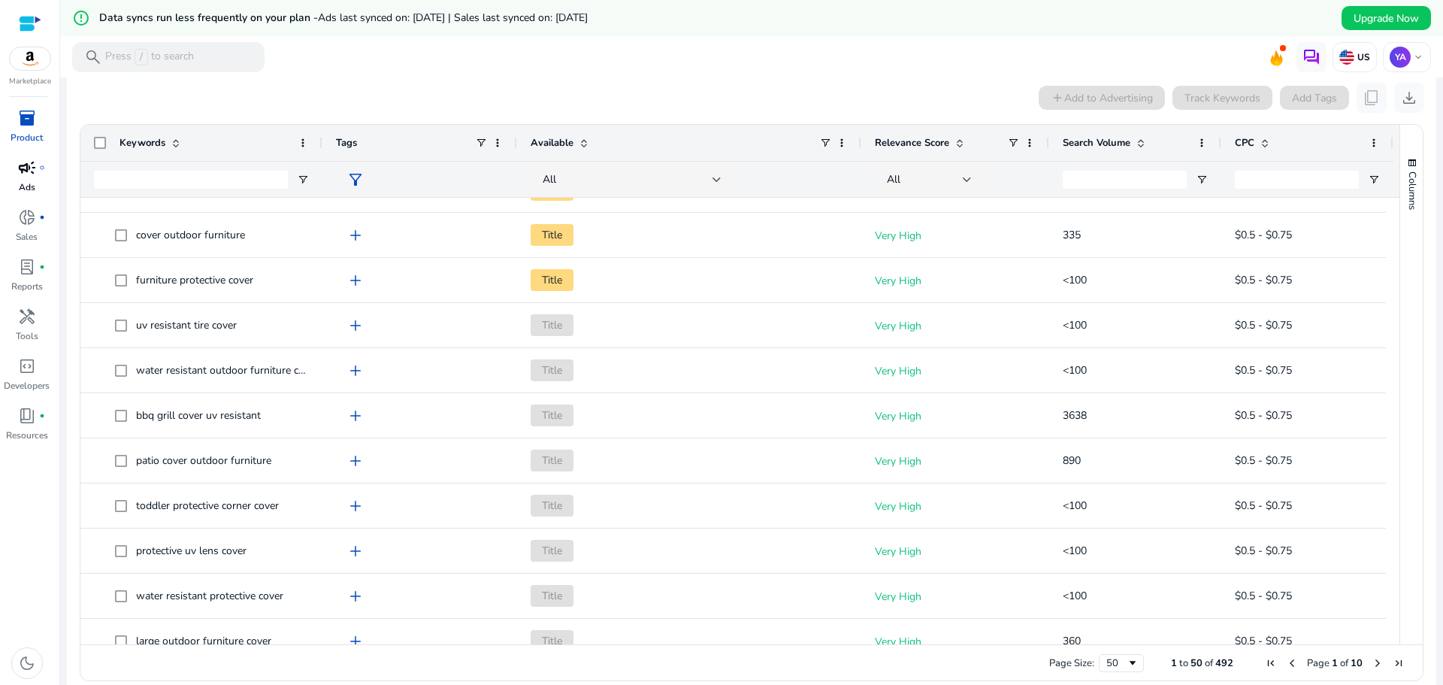
click at [28, 180] on p "Ads" at bounding box center [27, 187] width 17 height 14
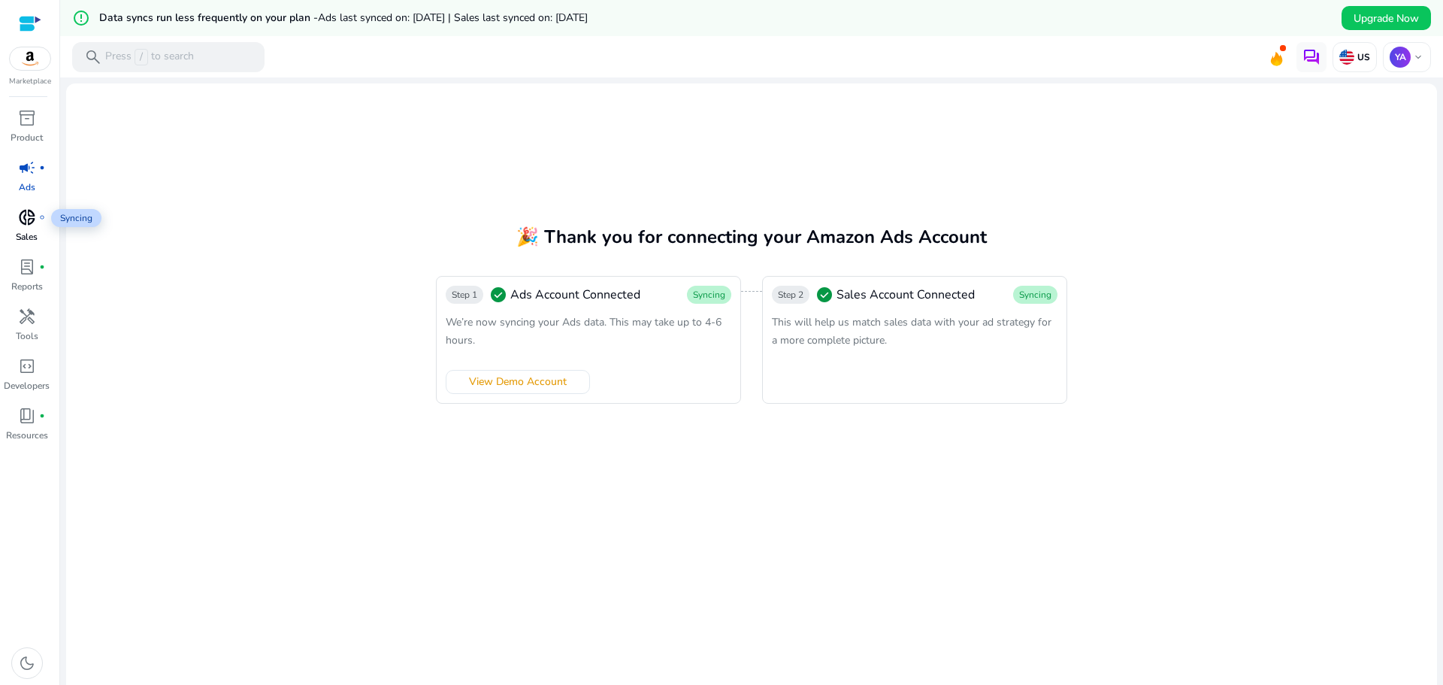
click at [23, 214] on span "donut_small" at bounding box center [27, 217] width 18 height 18
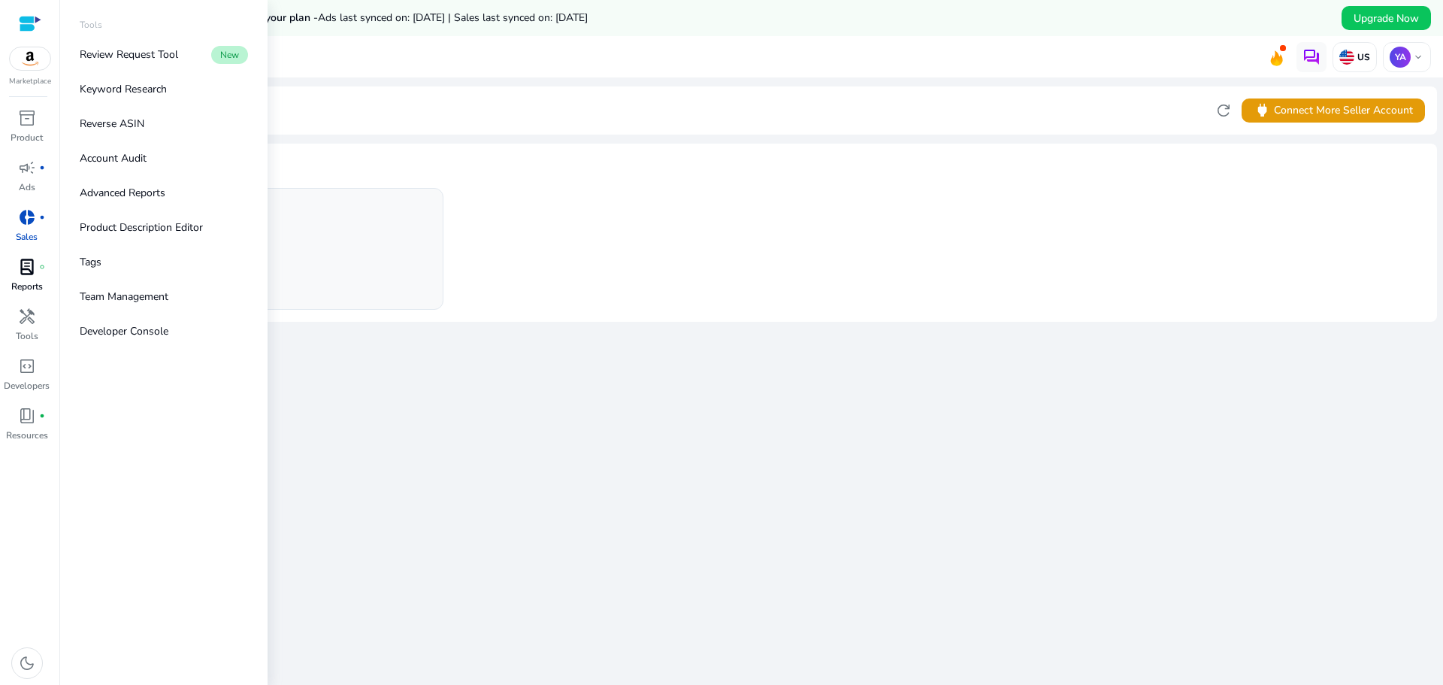
click at [26, 265] on span "lab_profile" at bounding box center [27, 267] width 18 height 18
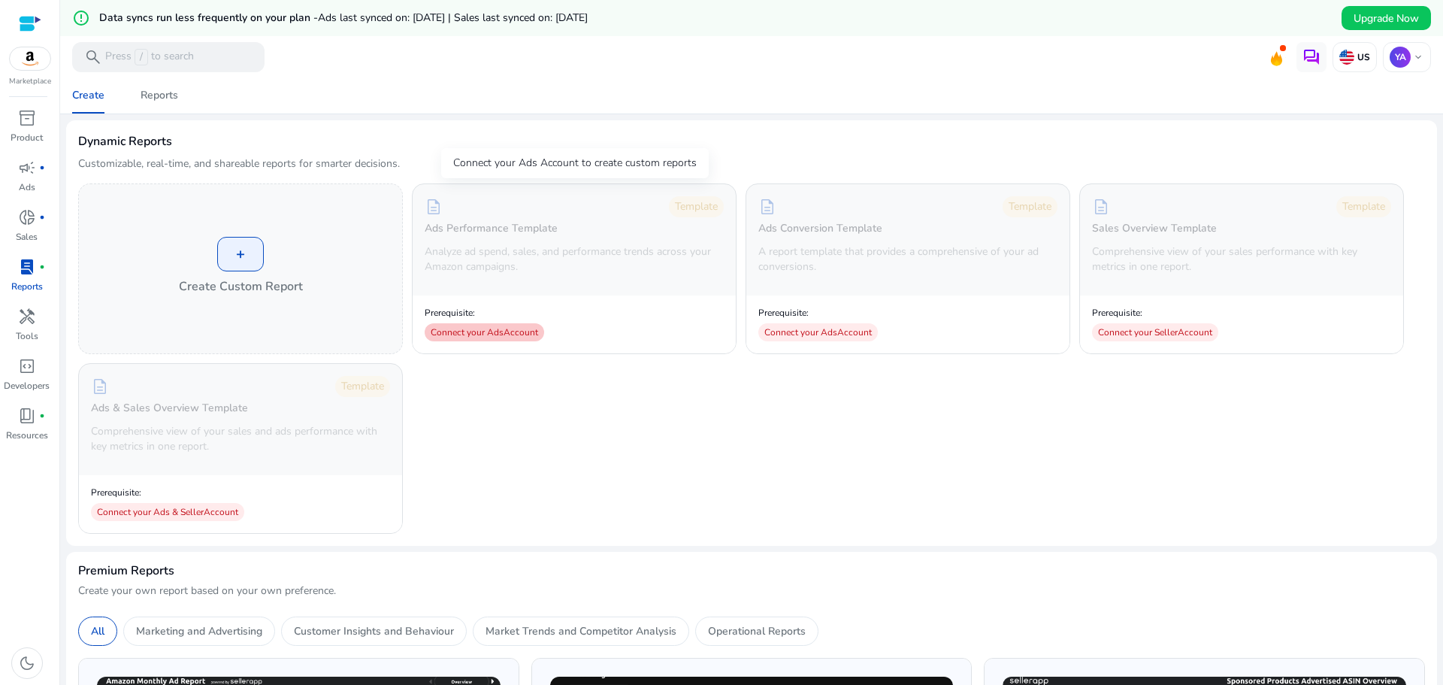
click at [502, 335] on div "Connect your Ads Account" at bounding box center [484, 332] width 119 height 18
